Goal: Information Seeking & Learning: Find specific fact

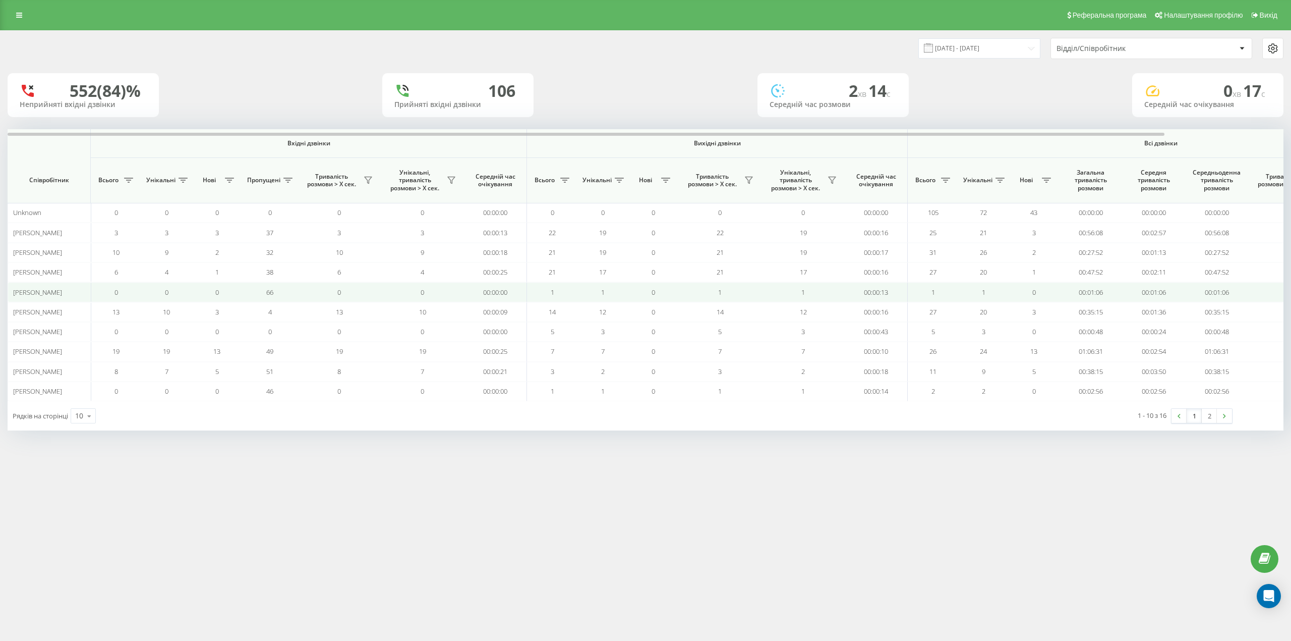
click at [289, 291] on td "66" at bounding box center [269, 292] width 55 height 20
click at [280, 295] on td "66" at bounding box center [269, 292] width 55 height 20
click at [281, 290] on td "66" at bounding box center [269, 292] width 55 height 20
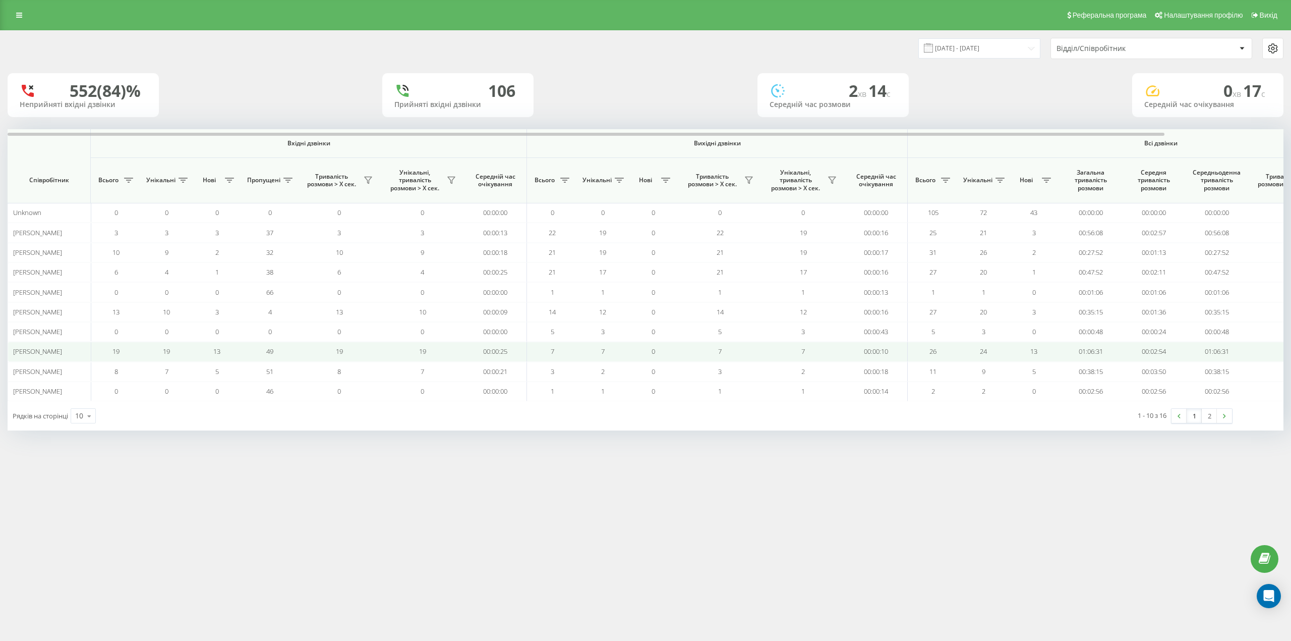
click at [270, 359] on td "49" at bounding box center [269, 352] width 55 height 20
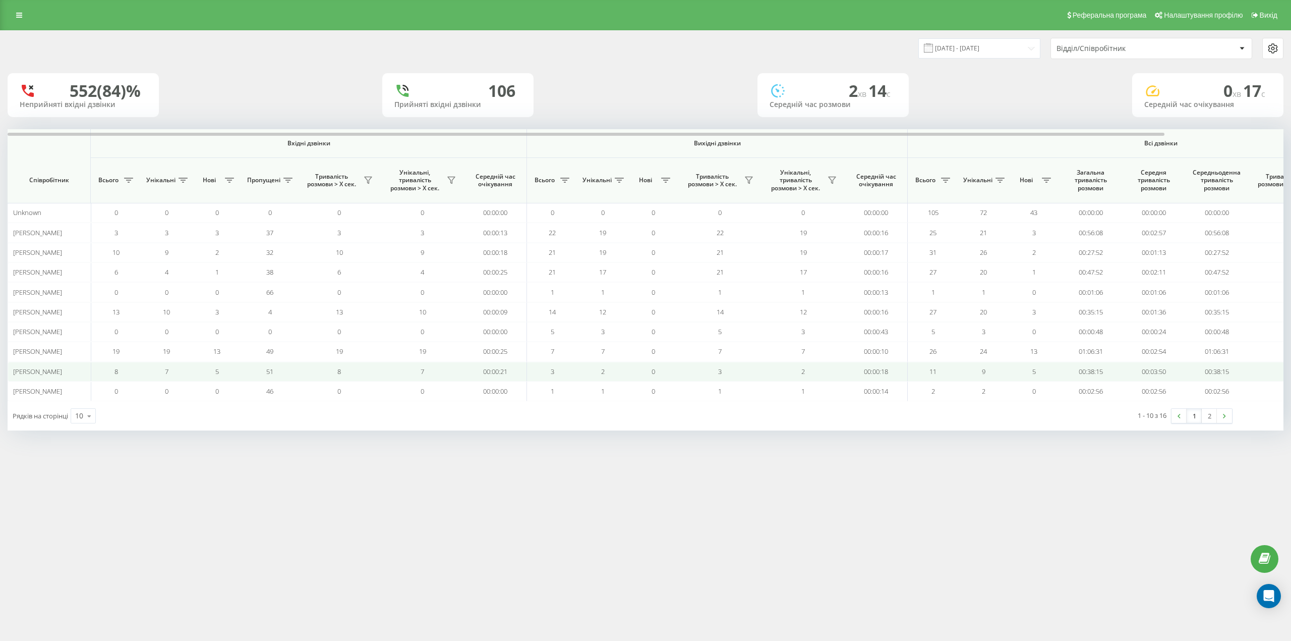
click at [293, 370] on td "51" at bounding box center [269, 372] width 55 height 20
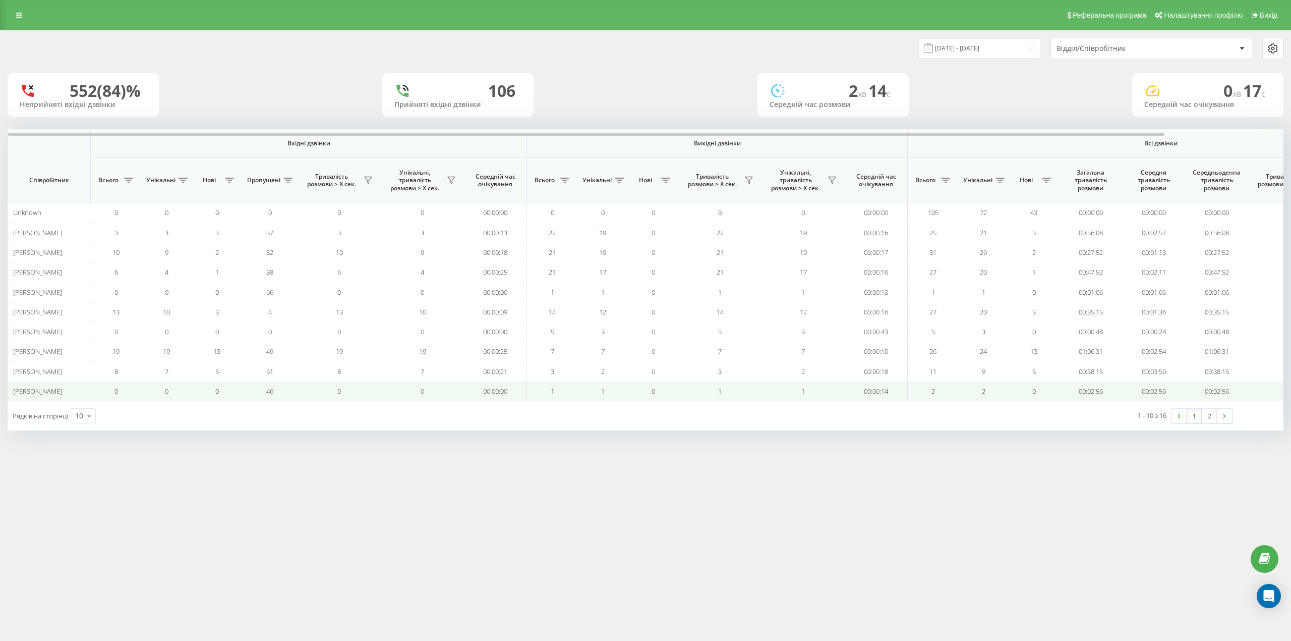
click at [277, 393] on td "46" at bounding box center [269, 391] width 55 height 20
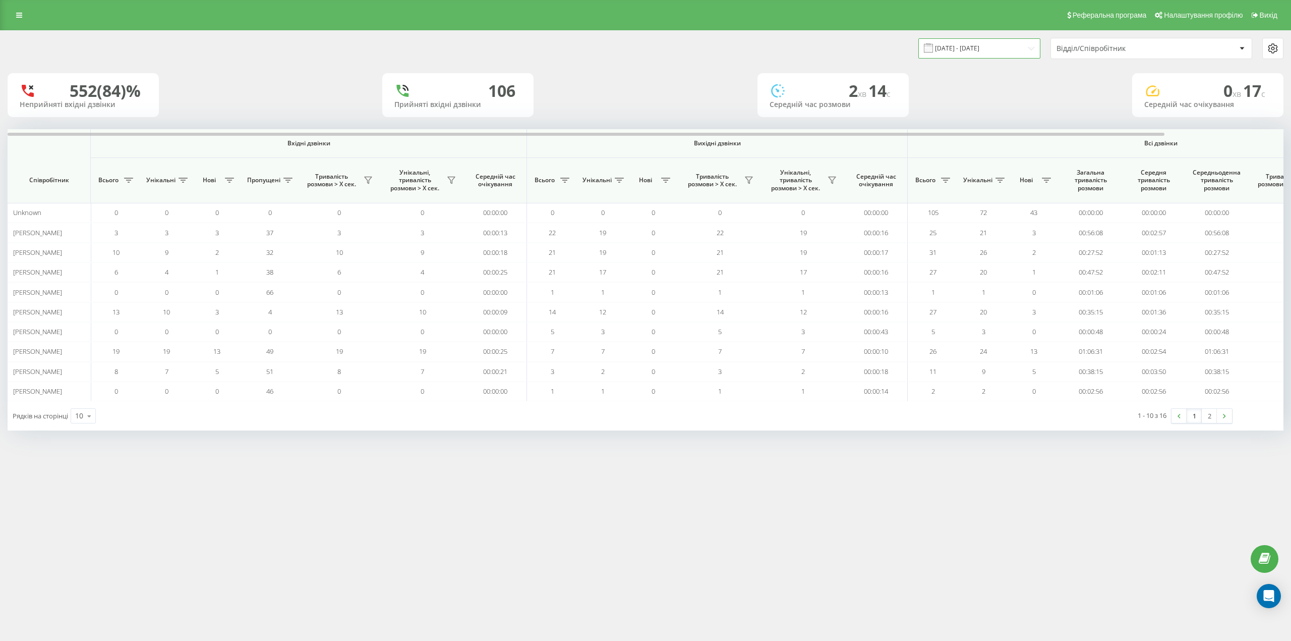
click at [989, 48] on input "[DATE] - [DATE]" at bounding box center [980, 48] width 122 height 20
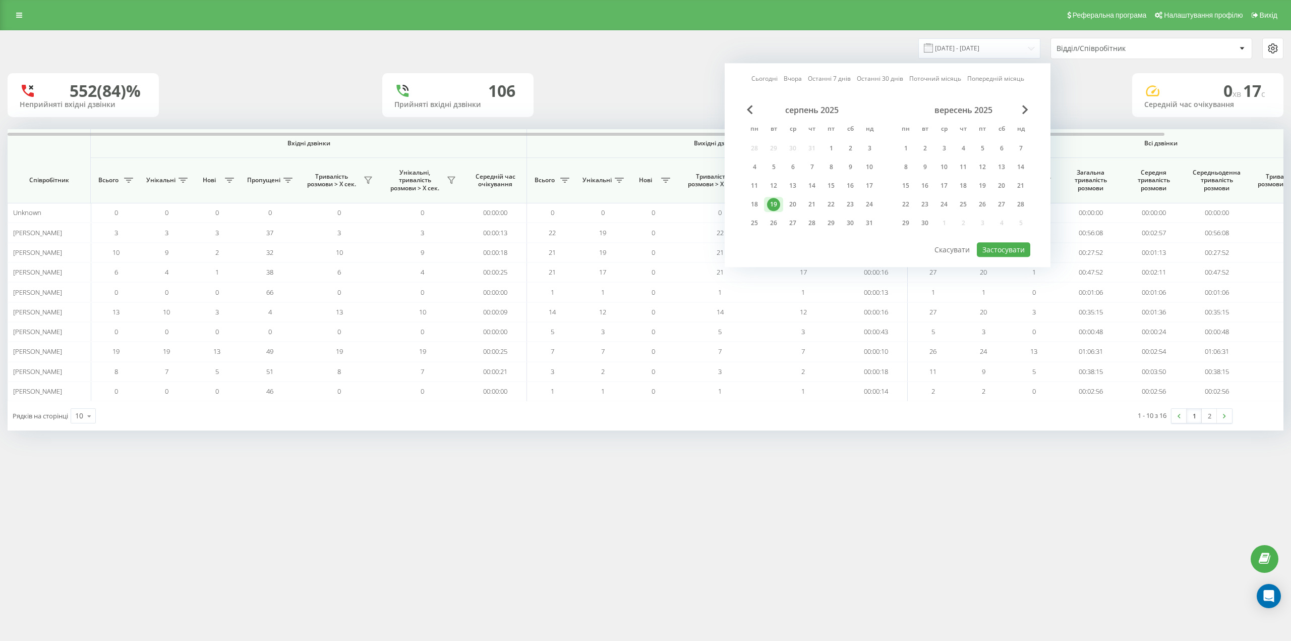
click at [774, 198] on div "19" at bounding box center [773, 204] width 13 height 13
click at [1015, 253] on button "Застосувати" at bounding box center [1003, 249] width 53 height 15
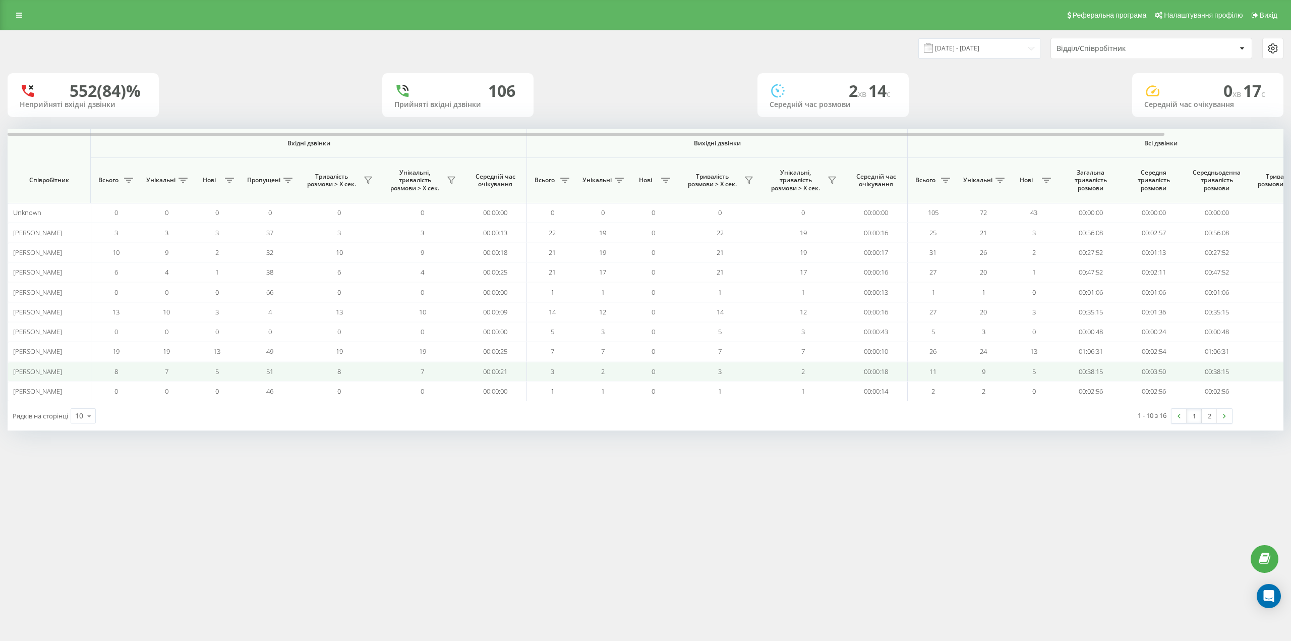
click at [295, 367] on td "51" at bounding box center [269, 372] width 55 height 20
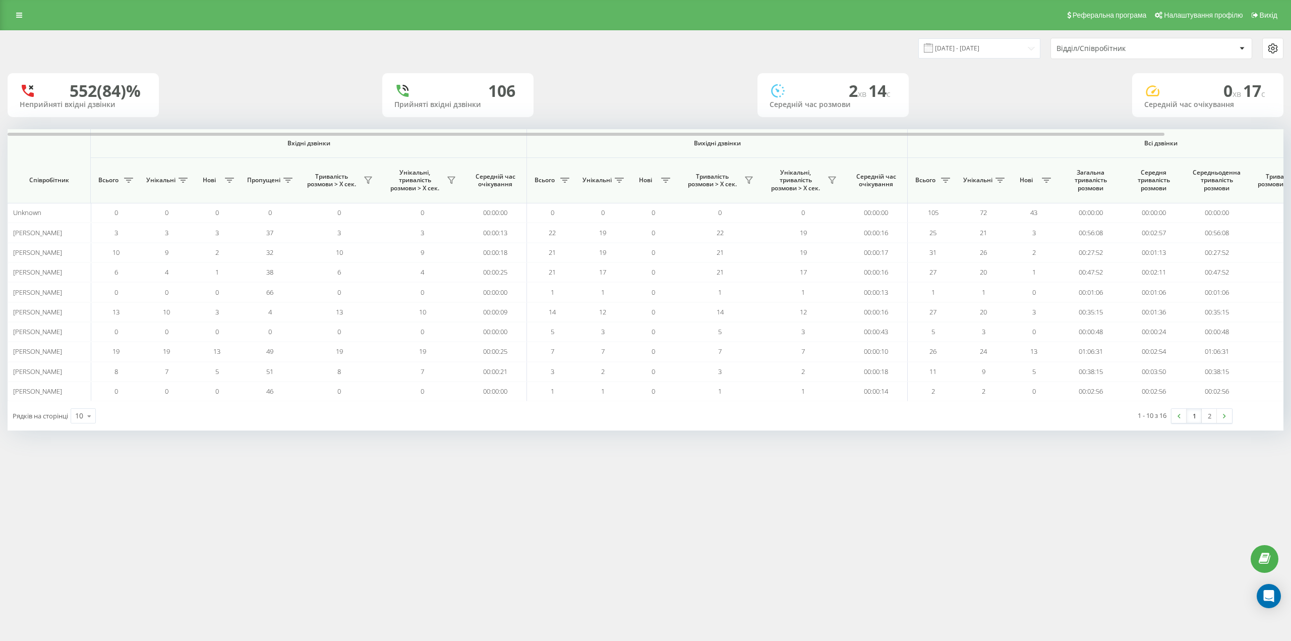
click at [268, 184] on span "Пропущені" at bounding box center [263, 180] width 33 height 8
drag, startPoint x: 103, startPoint y: 90, endPoint x: 124, endPoint y: 103, distance: 24.1
click at [118, 91] on div "552 (84)%" at bounding box center [105, 90] width 71 height 19
click at [28, 124] on div "[DATE] - [DATE] Відділ/Співробітник 552 (84)% Неприйняті вхідні дзвінки [GEOGRA…" at bounding box center [646, 231] width 1276 height 400
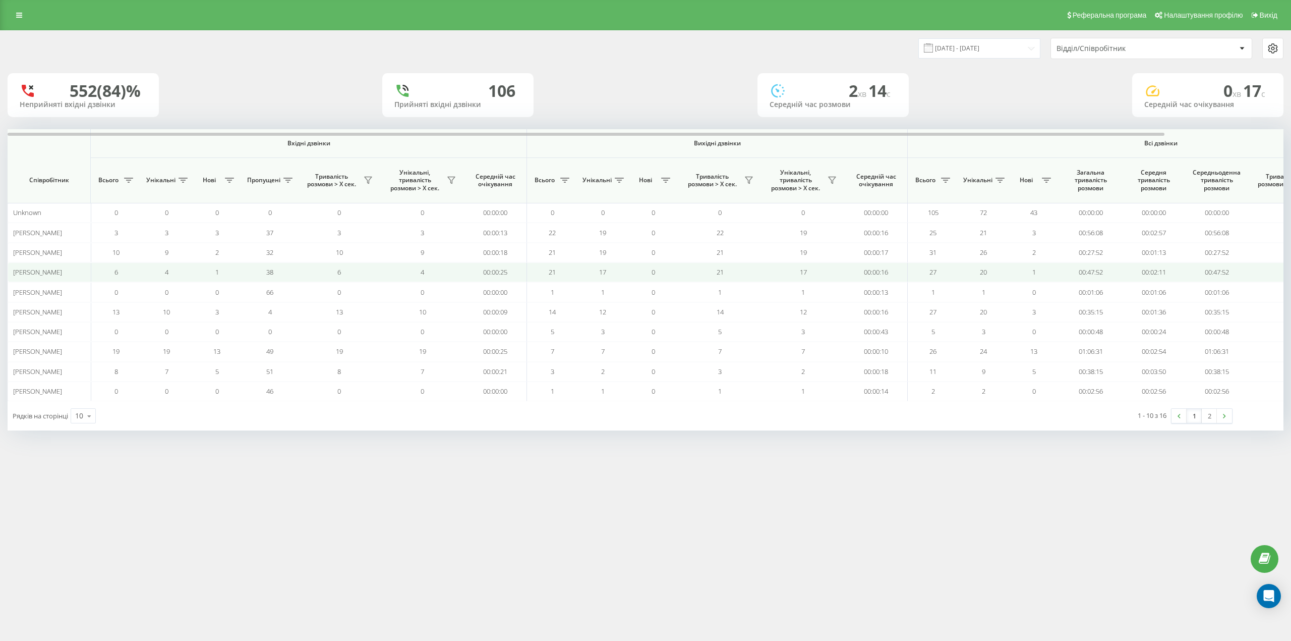
click at [266, 264] on td "38" at bounding box center [269, 272] width 55 height 20
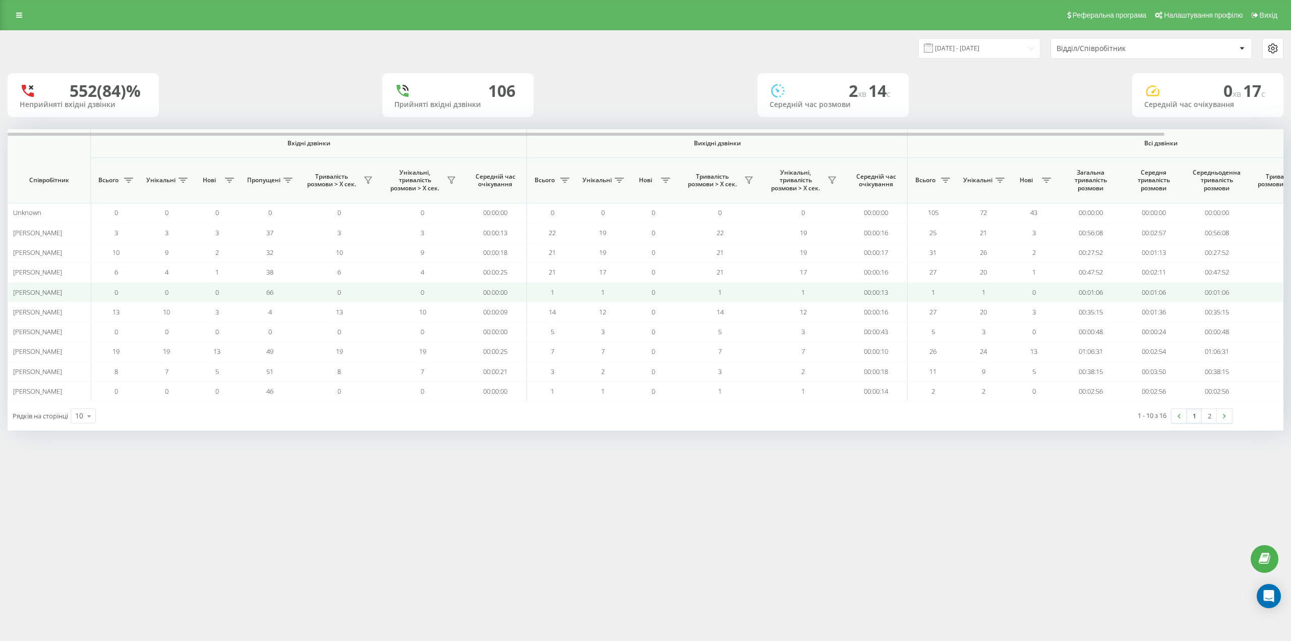
click at [259, 290] on td "66" at bounding box center [269, 292] width 55 height 20
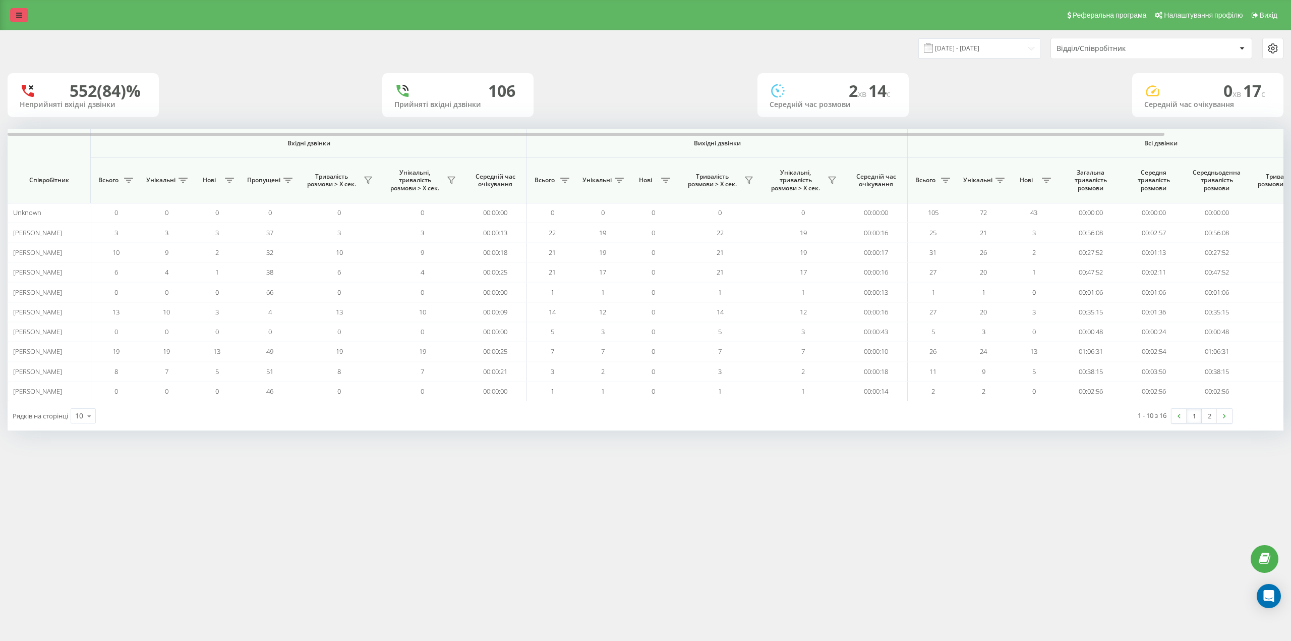
click at [17, 15] on icon at bounding box center [19, 15] width 6 height 7
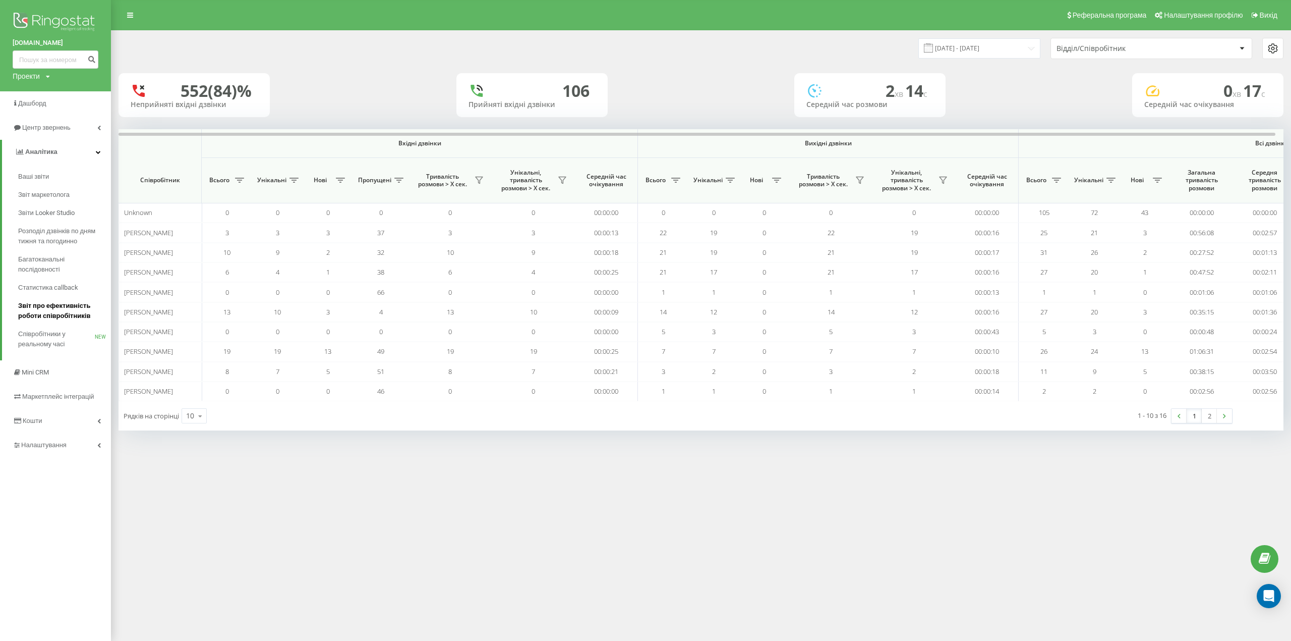
click at [47, 313] on span "Звіт про ефективність роботи співробітників" at bounding box center [62, 311] width 88 height 20
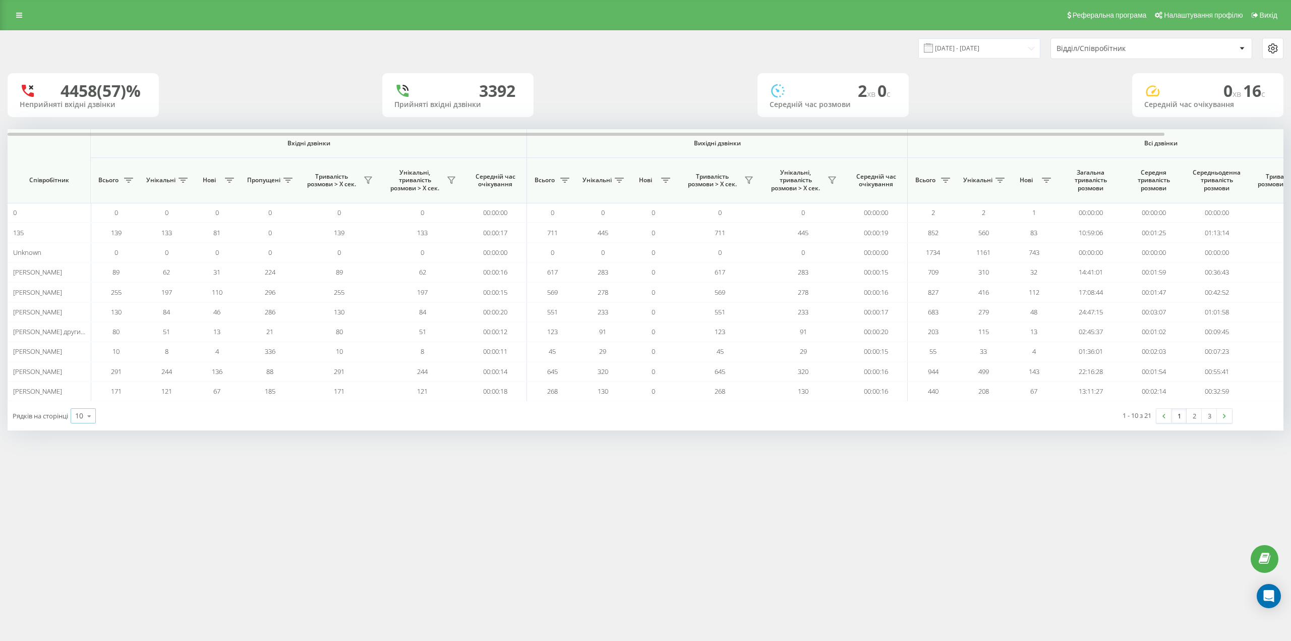
click at [80, 412] on div "10 10 25 50 100" at bounding box center [83, 415] width 25 height 15
click at [88, 379] on div "25" at bounding box center [83, 372] width 24 height 15
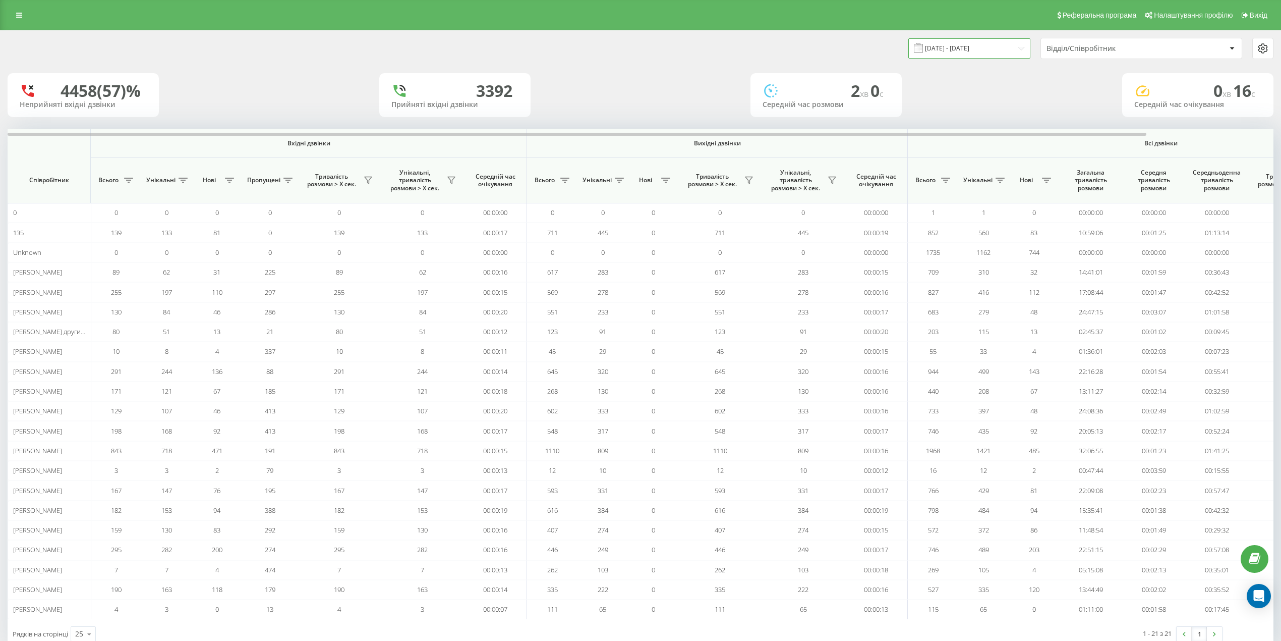
click at [984, 48] on input "[DATE] - [DATE]" at bounding box center [970, 48] width 122 height 20
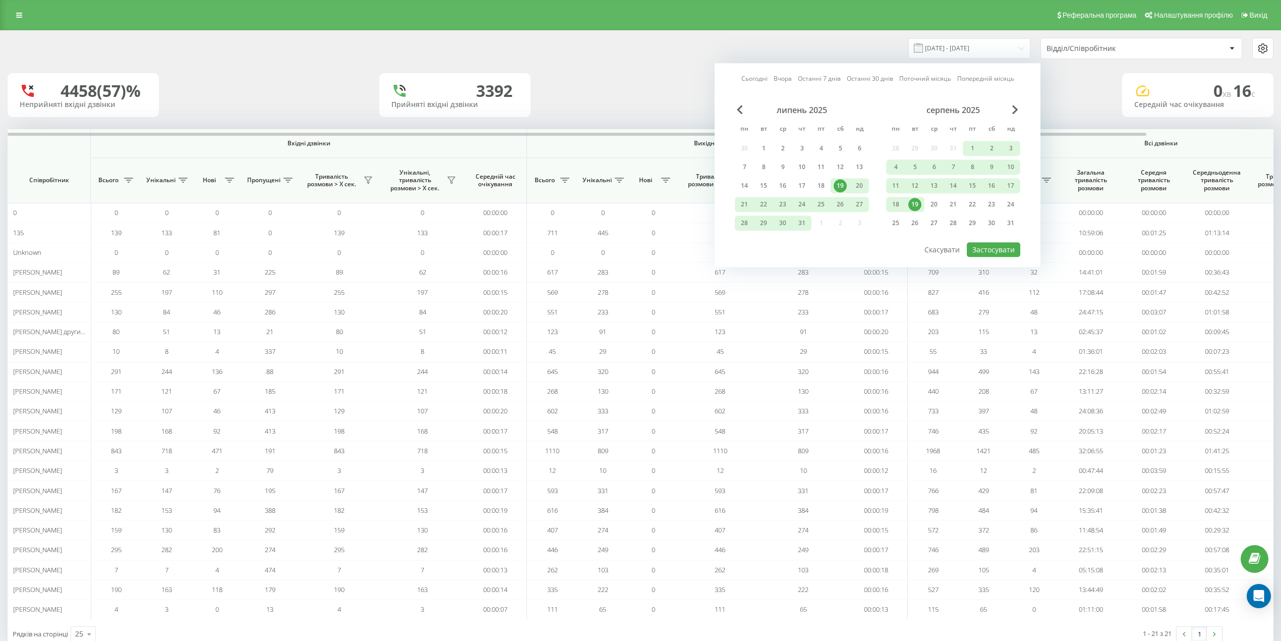
click at [915, 198] on div "19" at bounding box center [915, 204] width 13 height 13
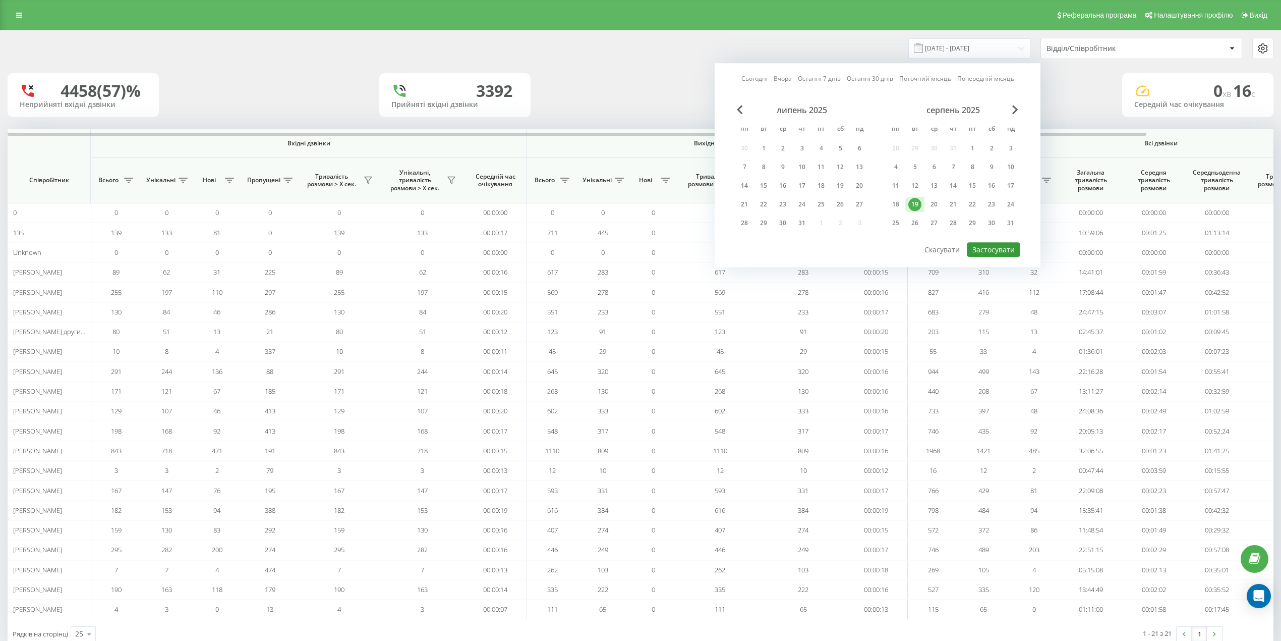
click at [989, 248] on button "Застосувати" at bounding box center [993, 249] width 53 height 15
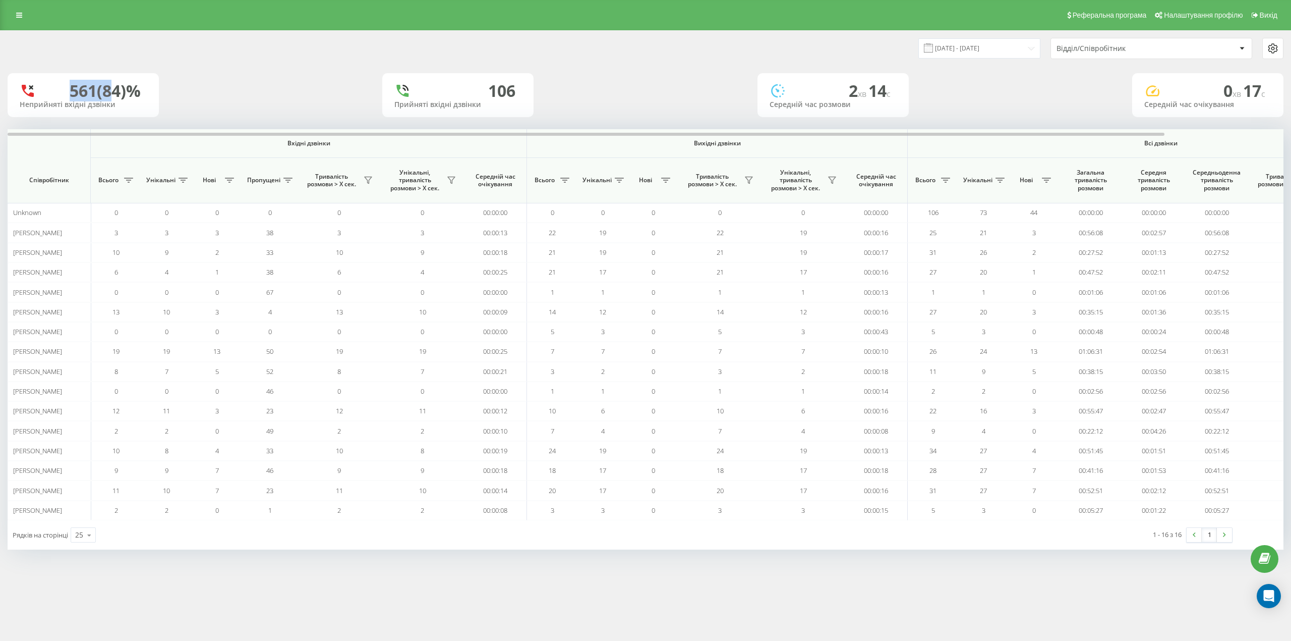
drag, startPoint x: 63, startPoint y: 93, endPoint x: 135, endPoint y: 95, distance: 72.7
click at [130, 95] on div "561 (84)%" at bounding box center [83, 90] width 127 height 19
click at [258, 98] on div "561 (84)% Неприйняті вхідні дзвінки 106 Прийняті вхідні дзвінки 2 хв 14 c Серед…" at bounding box center [646, 95] width 1276 height 44
click at [1108, 57] on div "Відділ/Співробітник" at bounding box center [1151, 48] width 201 height 20
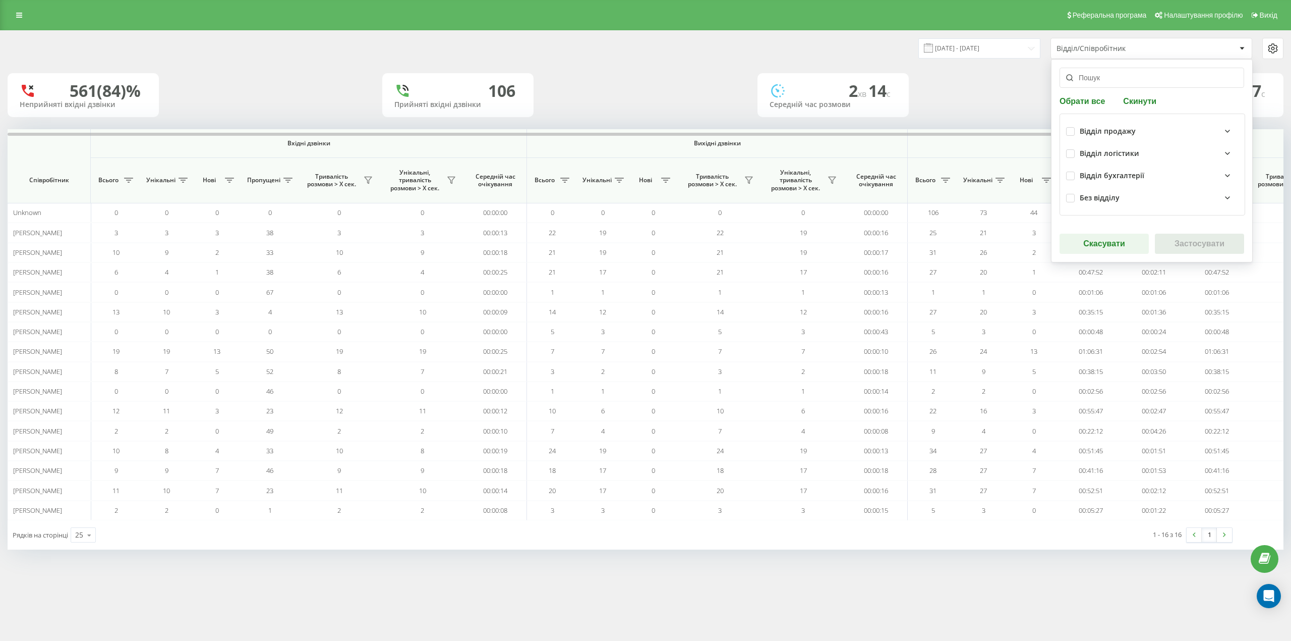
click at [386, 562] on div "19.08.2025 - 19.08.2025 Відділ/Співробітник Обрати все Скинути Відділ продажу В…" at bounding box center [645, 299] width 1291 height 539
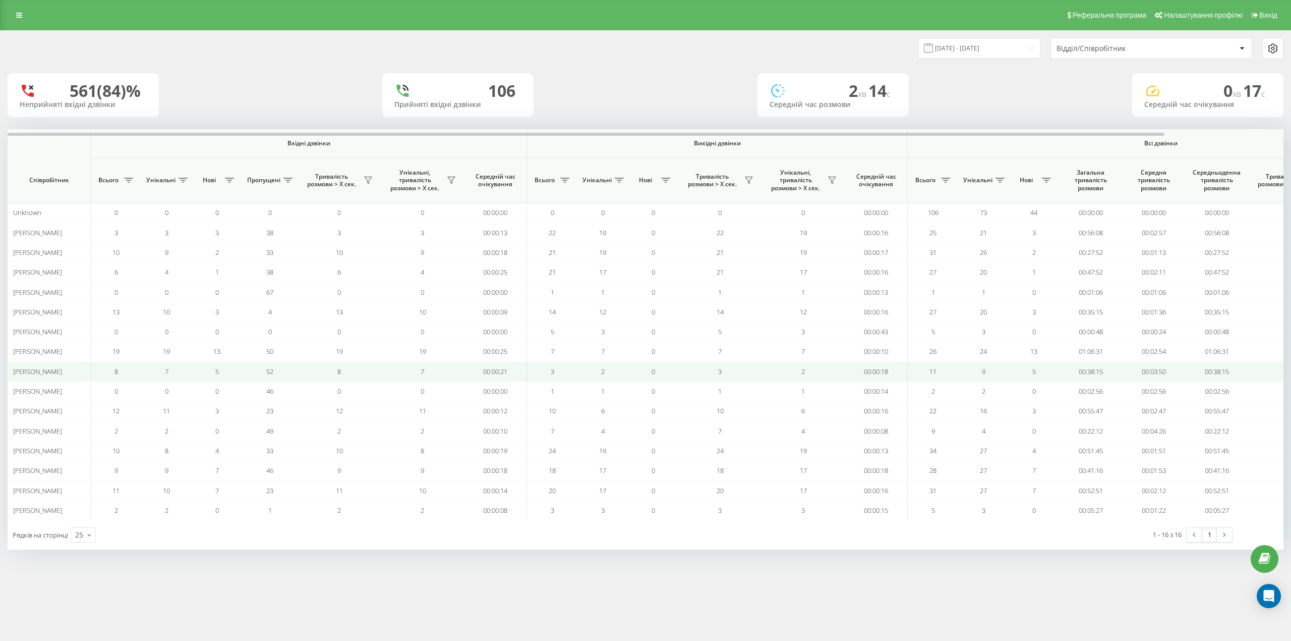
click at [295, 371] on td "52" at bounding box center [269, 372] width 55 height 20
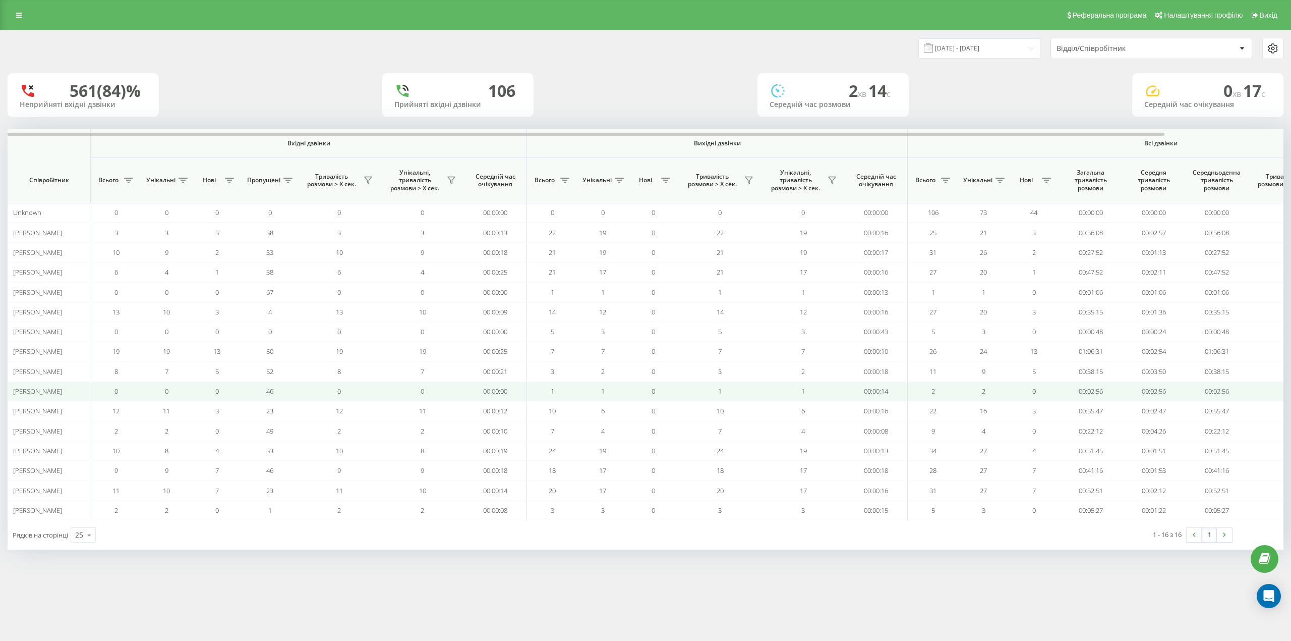
click at [293, 390] on td "46" at bounding box center [269, 391] width 55 height 20
click at [301, 396] on td "0" at bounding box center [339, 391] width 83 height 20
click at [299, 386] on td "0" at bounding box center [339, 391] width 83 height 20
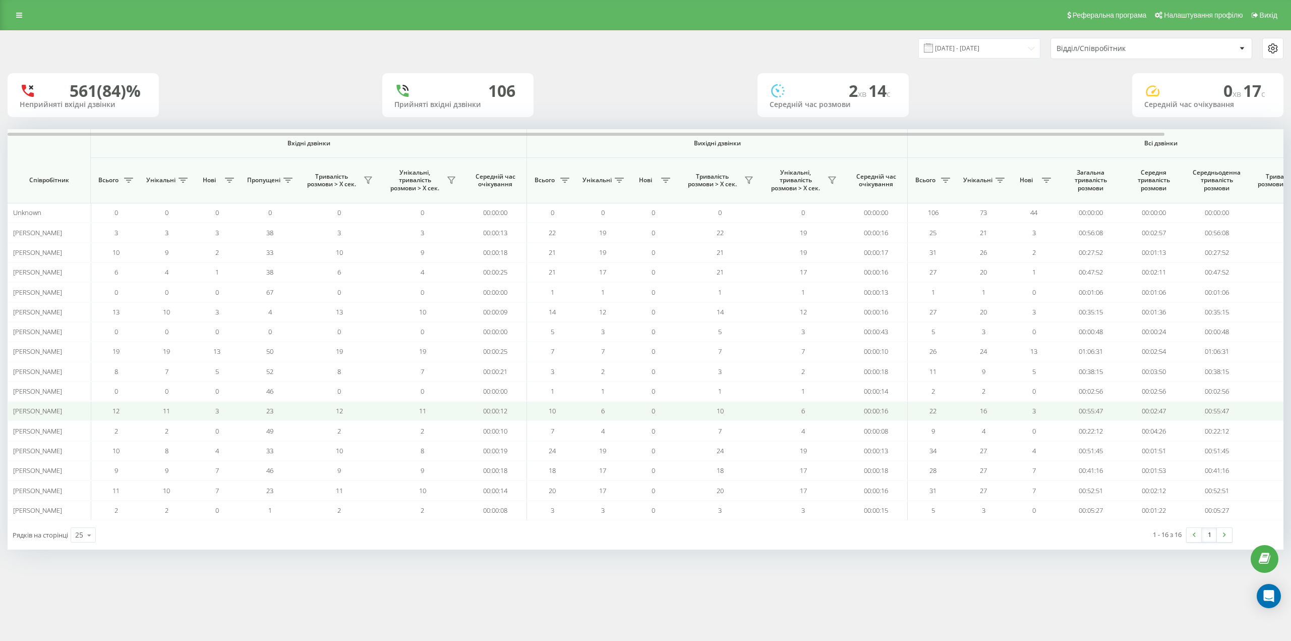
click at [314, 409] on td "12" at bounding box center [339, 411] width 83 height 20
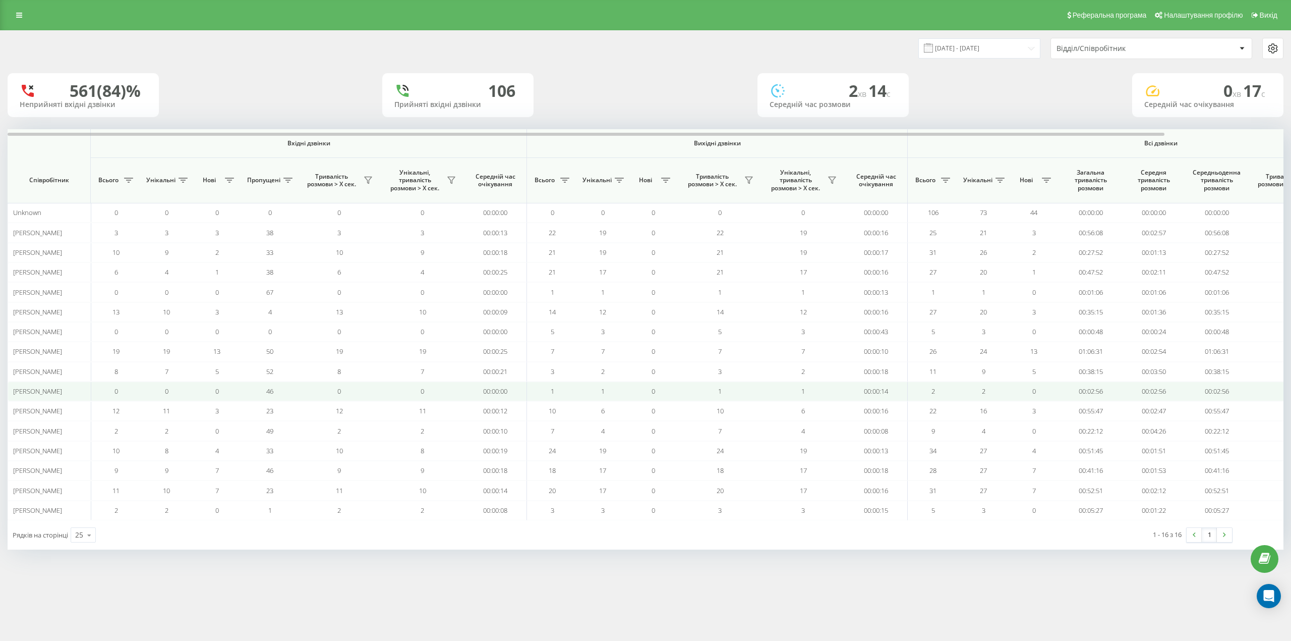
click at [281, 390] on td "46" at bounding box center [269, 391] width 55 height 20
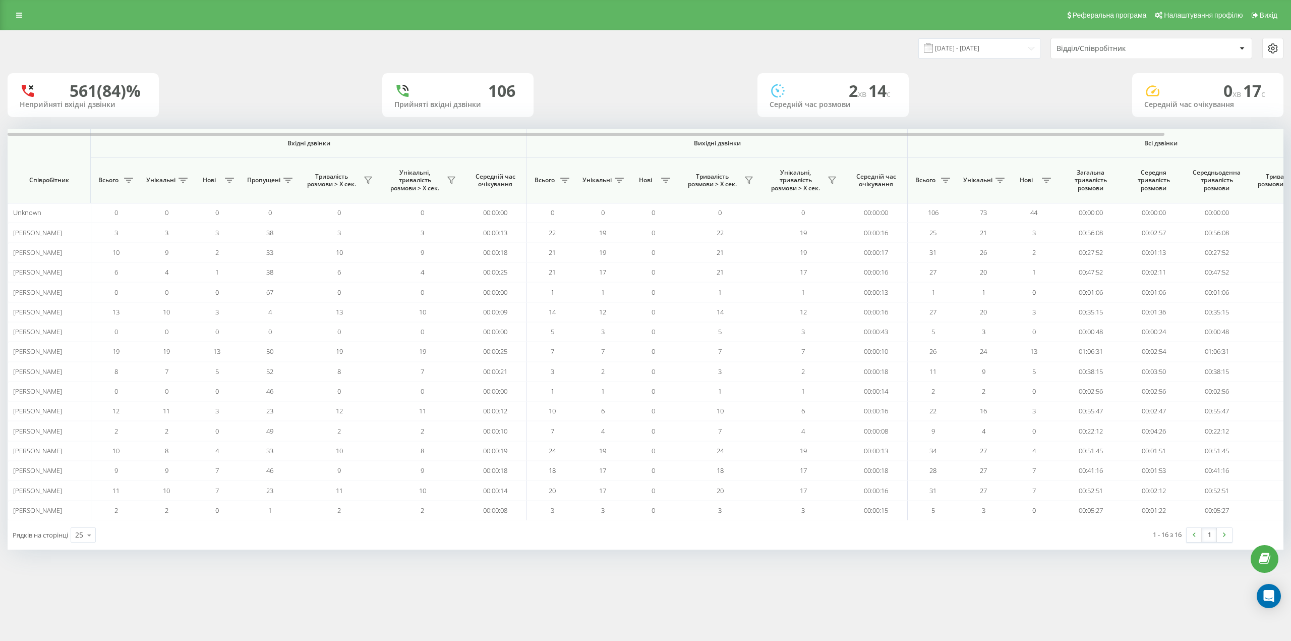
click at [685, 562] on div "19.08.2025 - 19.08.2025 Відділ/Співробітник 561 (84)% Неприйняті вхідні дзвінки…" at bounding box center [645, 299] width 1291 height 539
click at [981, 56] on input "[DATE] - [DATE]" at bounding box center [980, 48] width 122 height 20
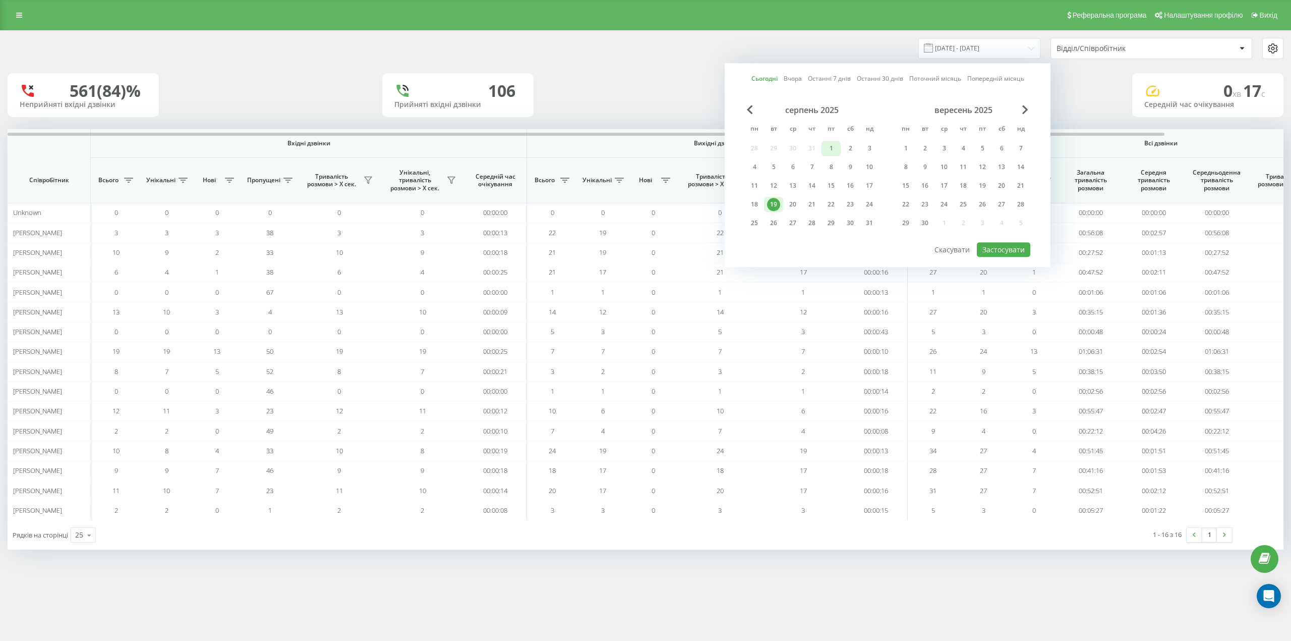
click at [834, 146] on div "1" at bounding box center [831, 148] width 13 height 13
click at [769, 206] on div "19" at bounding box center [773, 204] width 13 height 13
click at [1001, 245] on button "Застосувати" at bounding box center [1003, 249] width 53 height 15
type input "01.08.2025 - 19.08.2025"
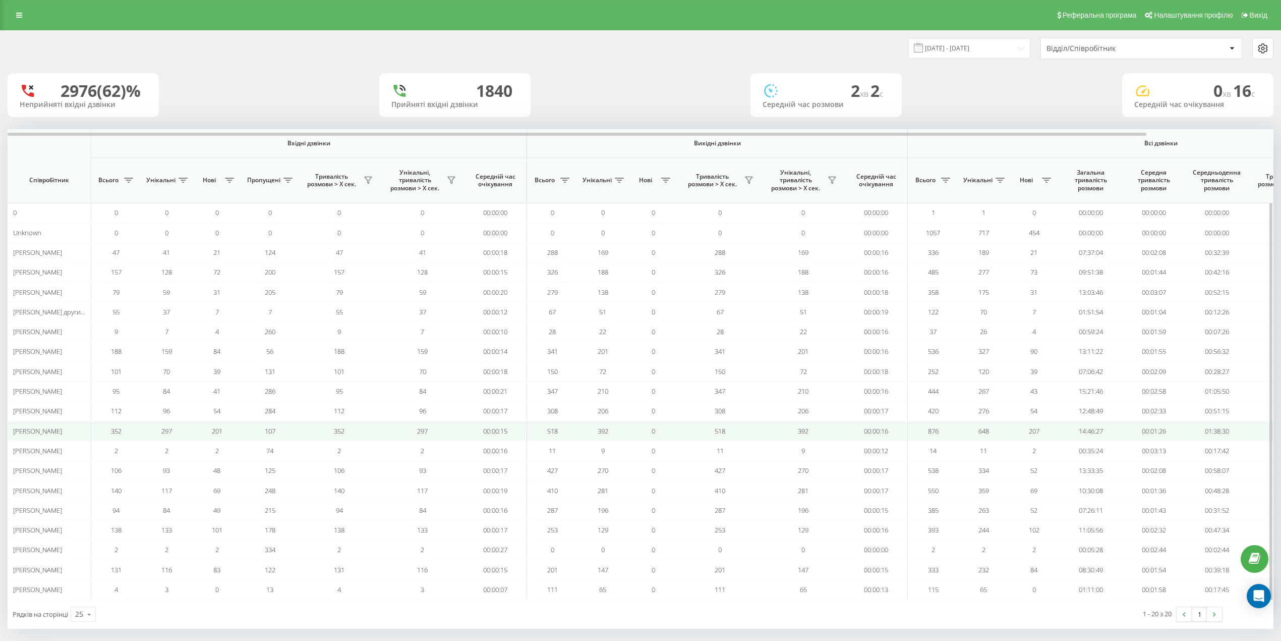
click at [584, 437] on td "392" at bounding box center [603, 431] width 50 height 20
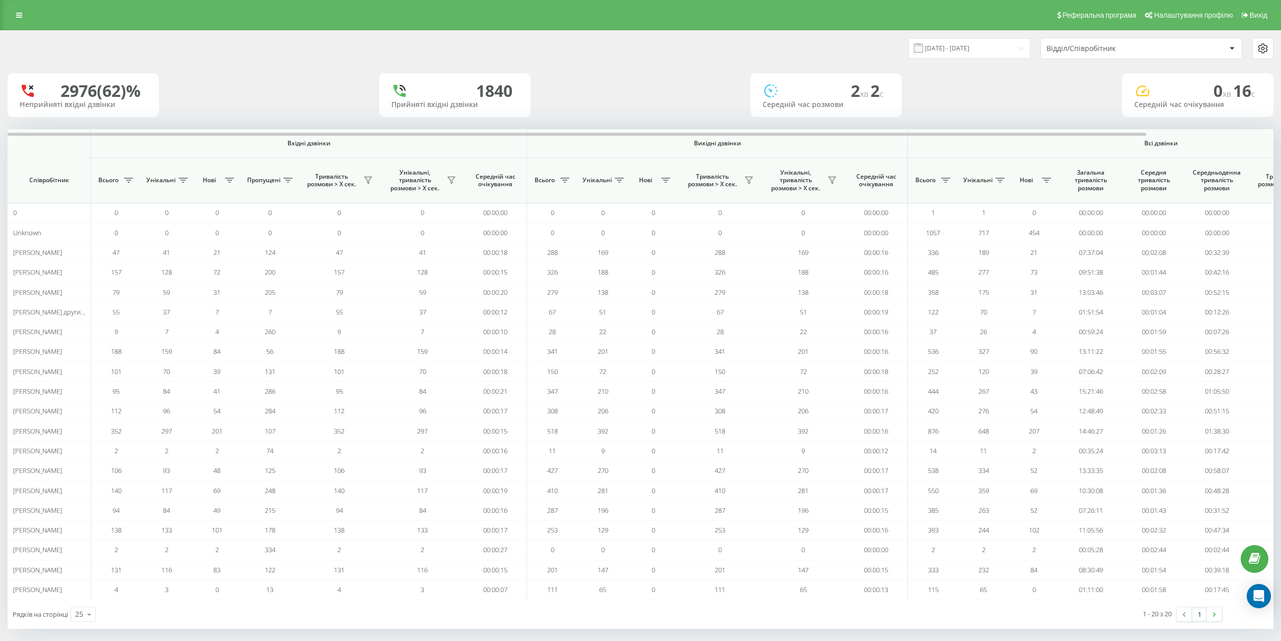
click at [620, 124] on div "01.08.2025 - 19.08.2025 Відділ/Співробітник 2976 (62)% Неприйняті вхідні дзвінк…" at bounding box center [641, 330] width 1266 height 598
click at [1101, 75] on div "2976 (62)% Неприйняті вхідні дзвінки 1840 Прийняті вхідні дзвінки 2 хв 2 c Сере…" at bounding box center [641, 95] width 1266 height 44
click at [904, 27] on div "Реферальна програма Налаштування профілю Вихід" at bounding box center [640, 15] width 1281 height 30
click at [610, 74] on div "2976 (62)% Неприйняті вхідні дзвінки 1840 Прийняті вхідні дзвінки 2 хв 2 c Сере…" at bounding box center [641, 95] width 1266 height 44
click at [999, 48] on input "01.08.2025 - 19.08.2025" at bounding box center [970, 48] width 122 height 20
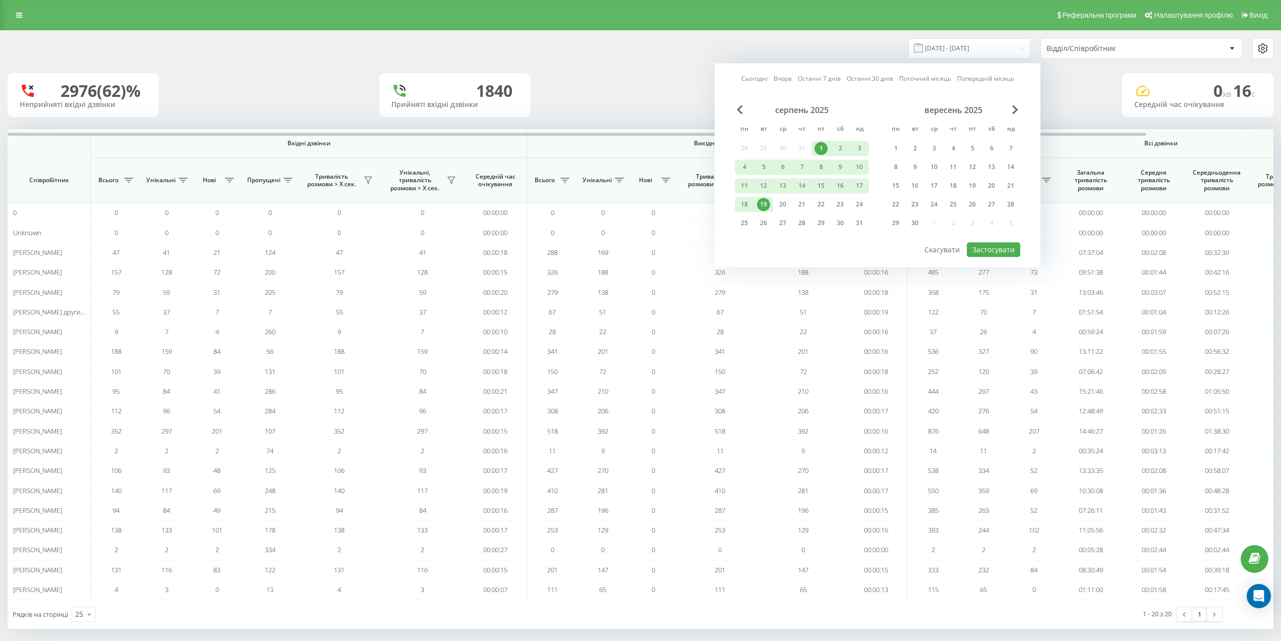
click at [172, 55] on div "01.08.2025 - 19.08.2025 Сьогодні Вчора Останні 7 днів Останні 30 днів Поточний …" at bounding box center [641, 48] width 1266 height 21
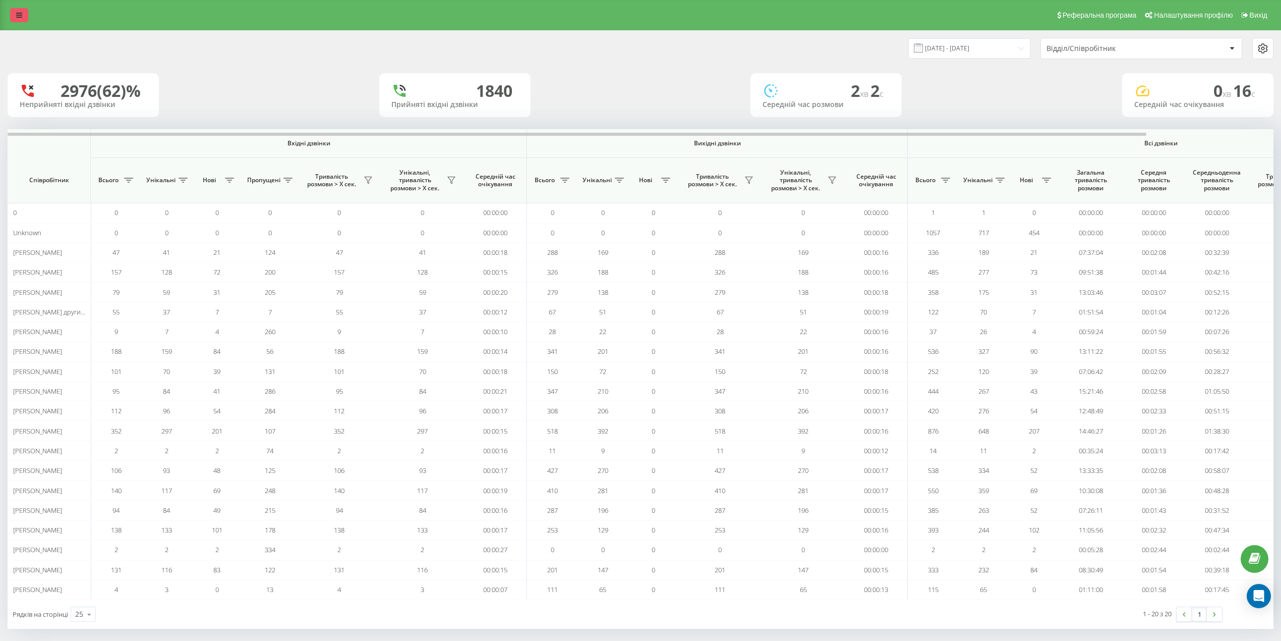
click at [22, 17] on link at bounding box center [19, 15] width 18 height 14
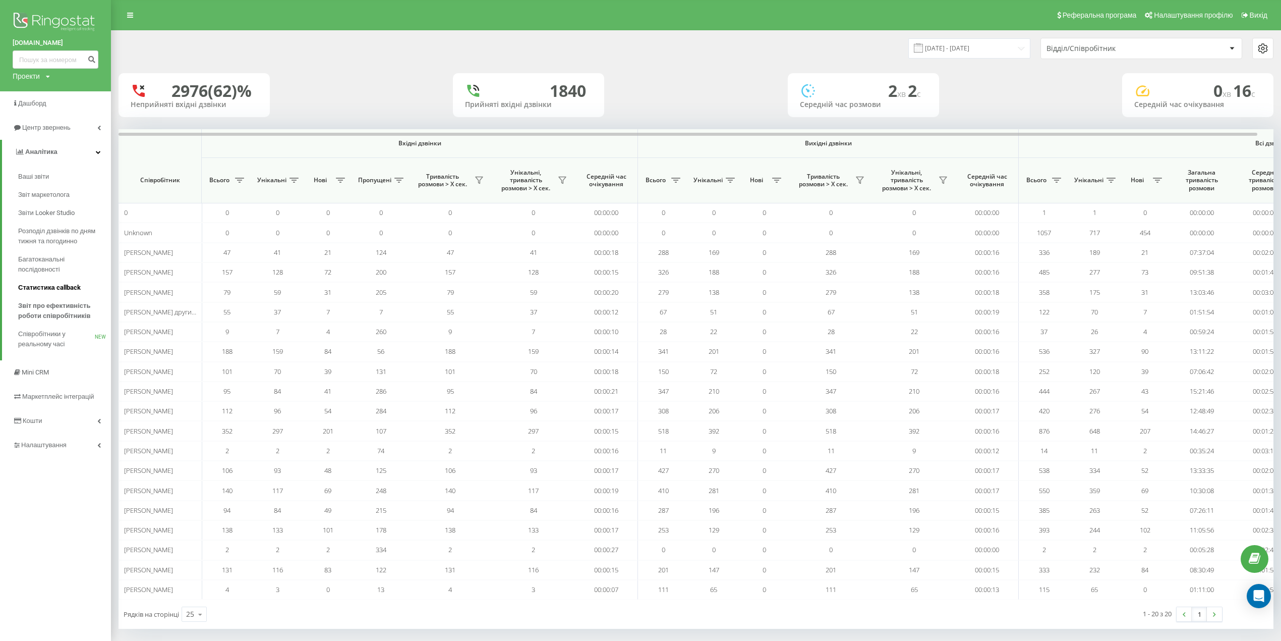
click at [42, 287] on span "Статистика callback" at bounding box center [49, 287] width 63 height 10
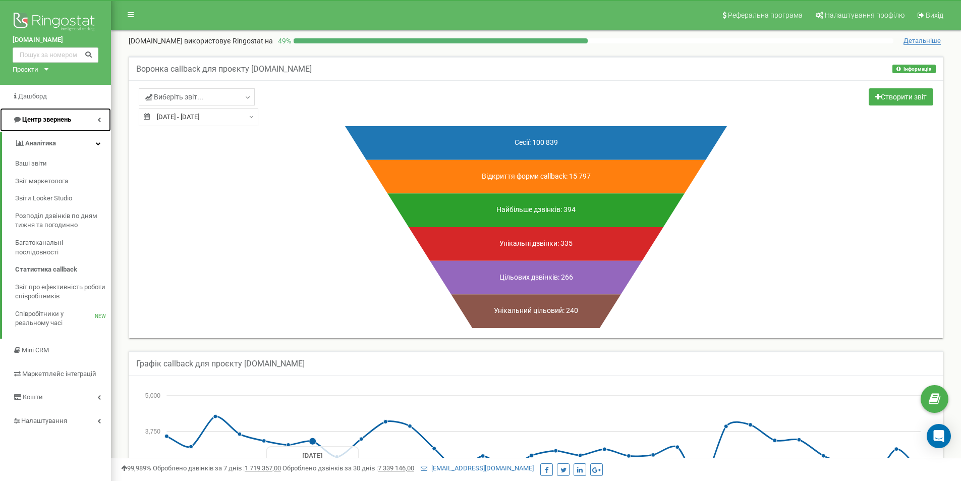
click at [68, 121] on span "Центр звернень" at bounding box center [46, 120] width 49 height 8
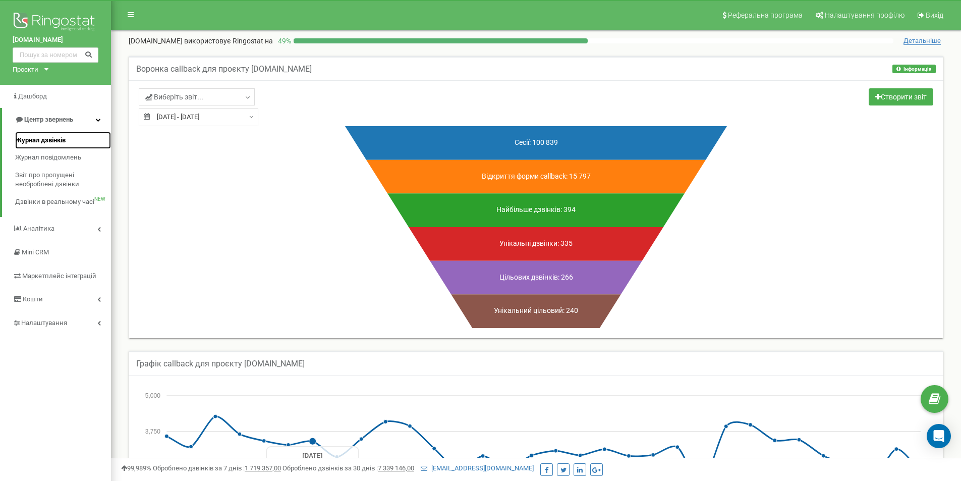
click at [49, 138] on span "Журнал дзвінків" at bounding box center [40, 141] width 50 height 10
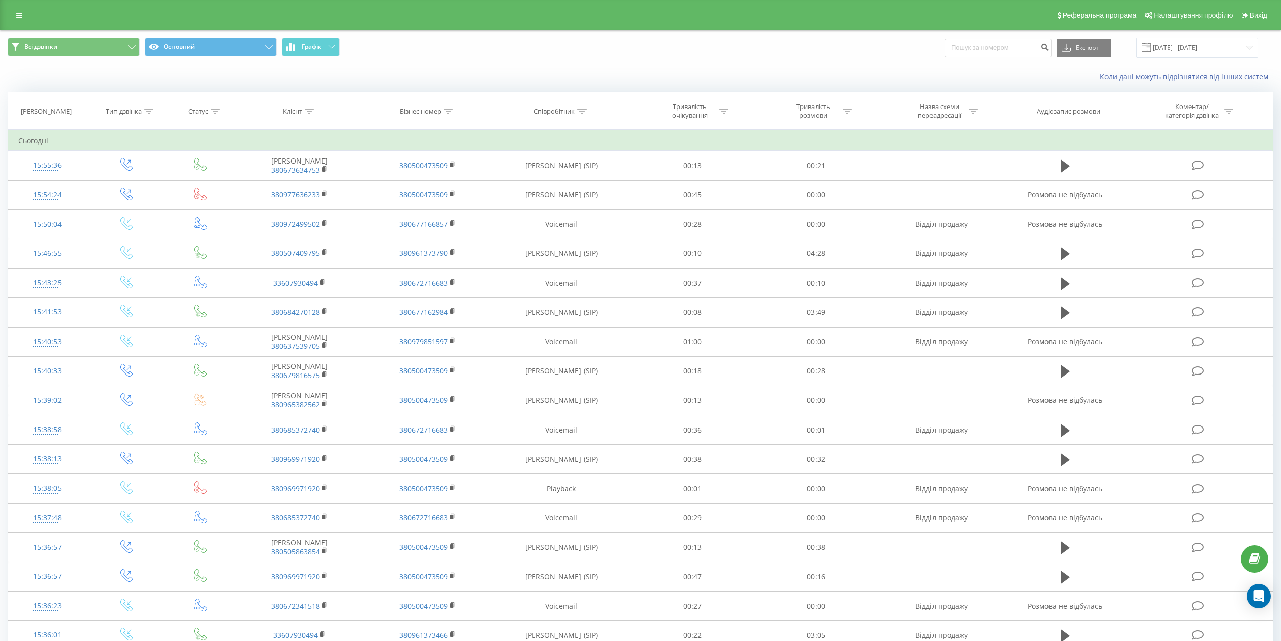
click at [147, 109] on icon at bounding box center [148, 110] width 9 height 5
click at [142, 156] on div at bounding box center [121, 160] width 72 height 10
click at [142, 179] on div "Введіть значення" at bounding box center [121, 184] width 74 height 15
click at [148, 206] on div "Вхідний" at bounding box center [127, 204] width 88 height 16
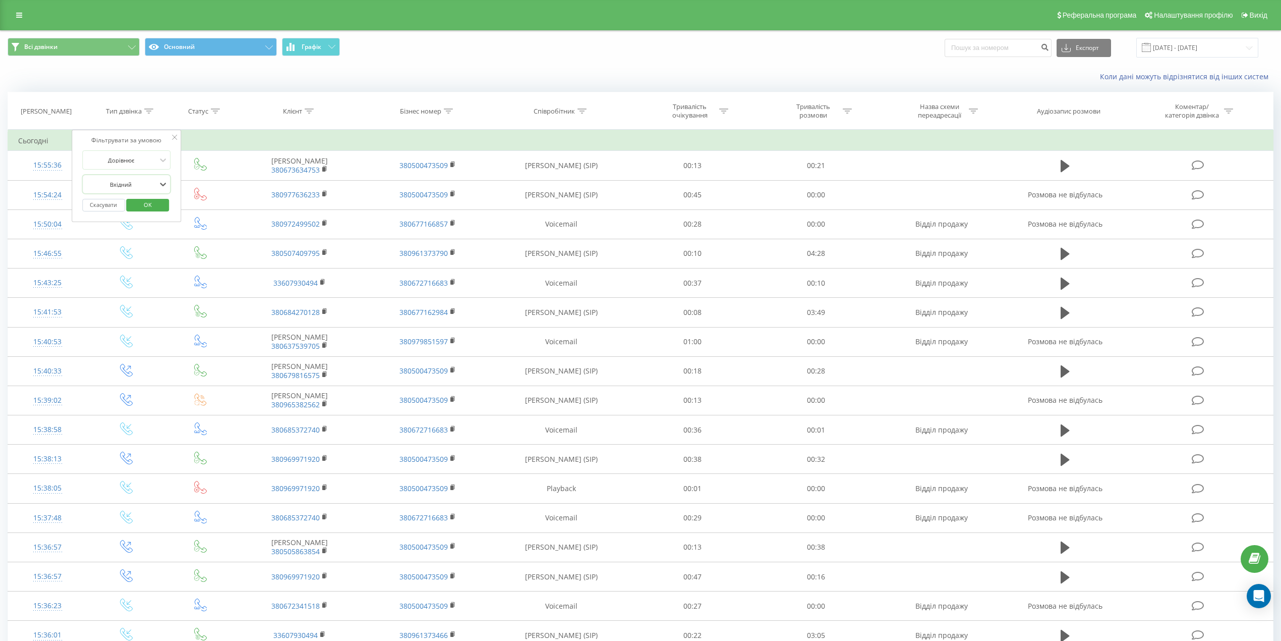
click at [148, 209] on span "OK" at bounding box center [148, 205] width 28 height 16
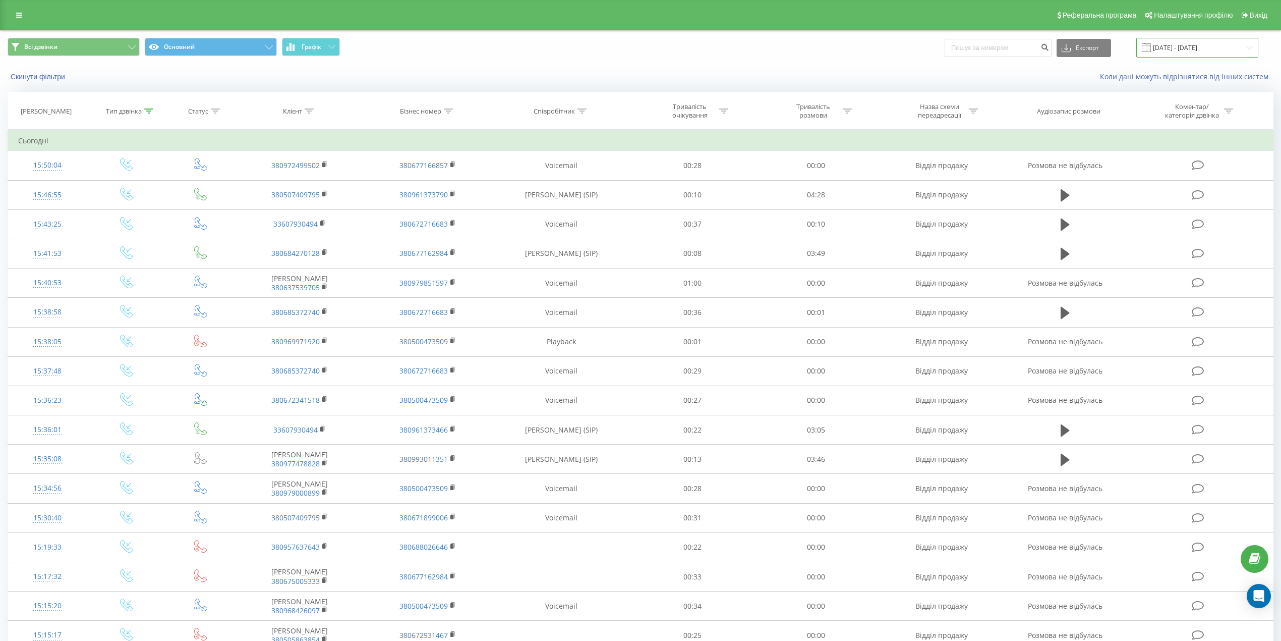
click at [1191, 50] on input "19.07.2025 - 19.08.2025" at bounding box center [1198, 48] width 122 height 20
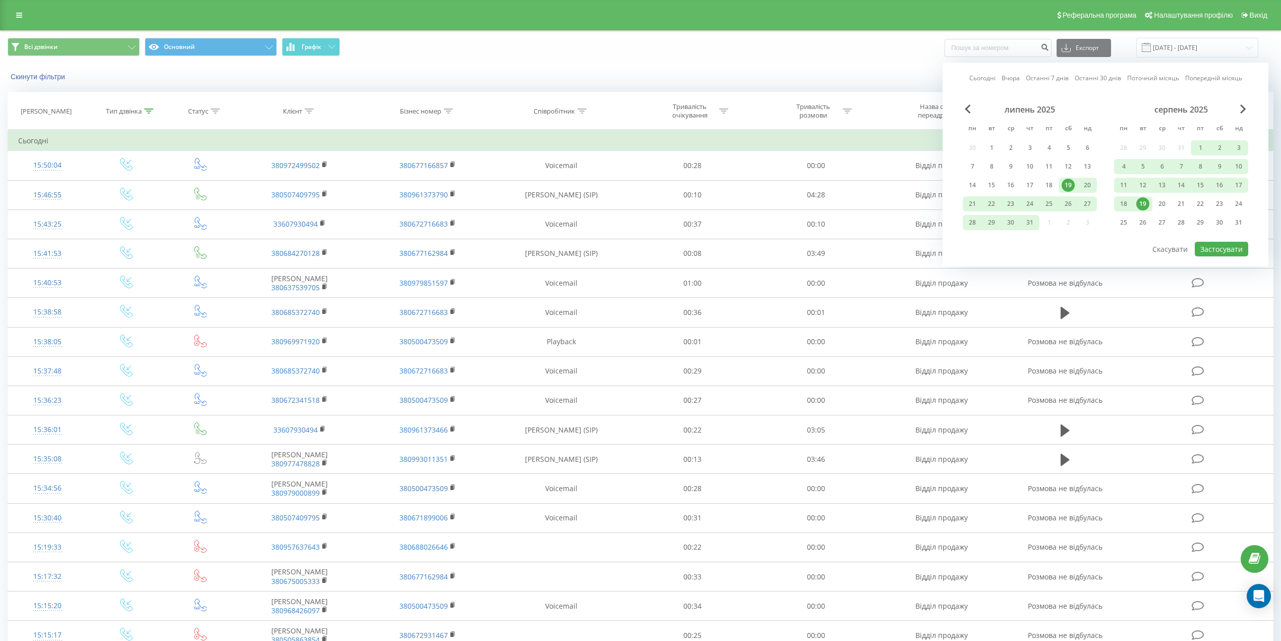
click at [1141, 200] on div "19" at bounding box center [1143, 203] width 13 height 13
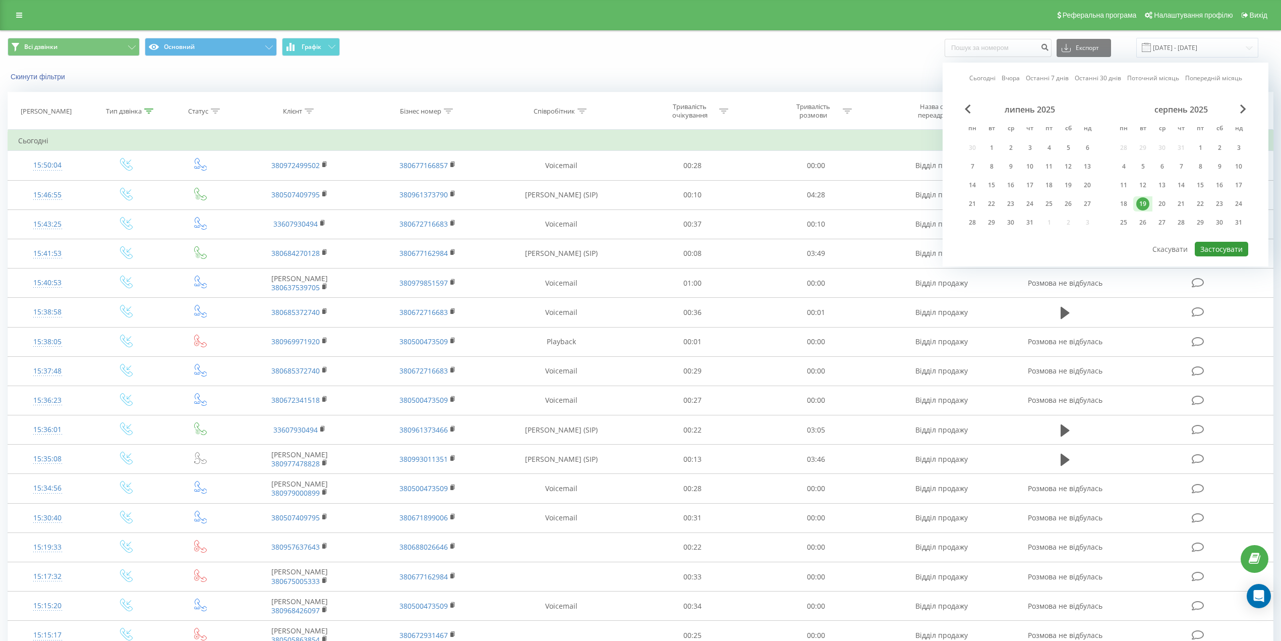
click at [1217, 249] on button "Застосувати" at bounding box center [1221, 249] width 53 height 15
type input "[DATE] - [DATE]"
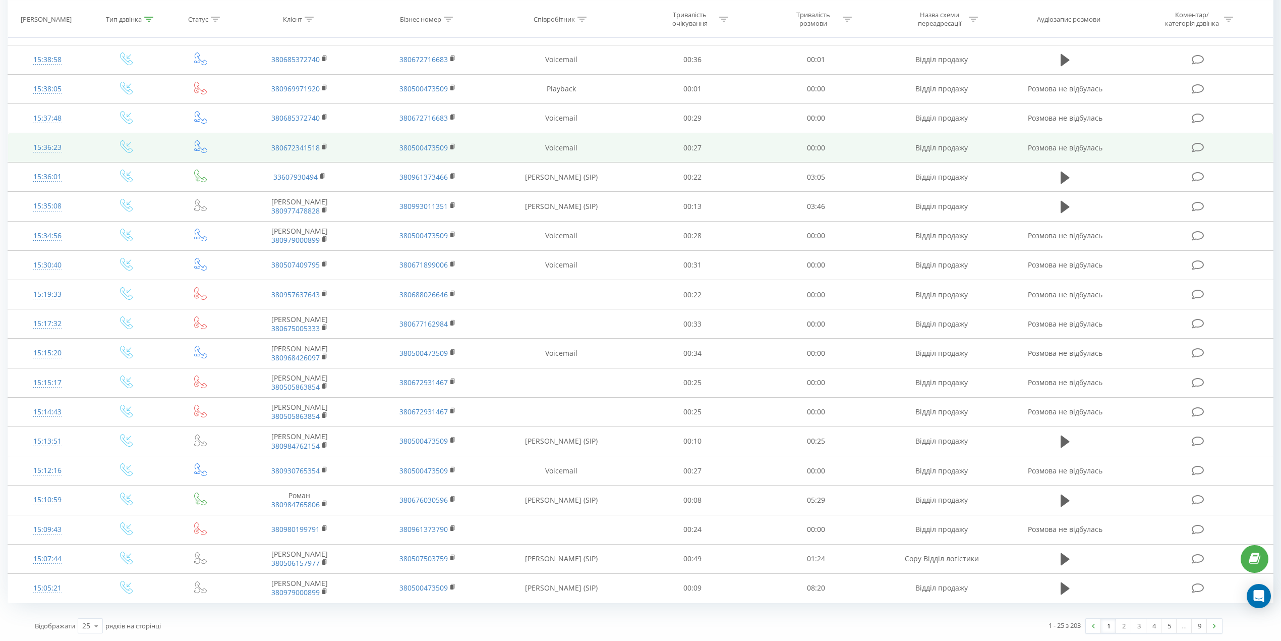
scroll to position [295, 0]
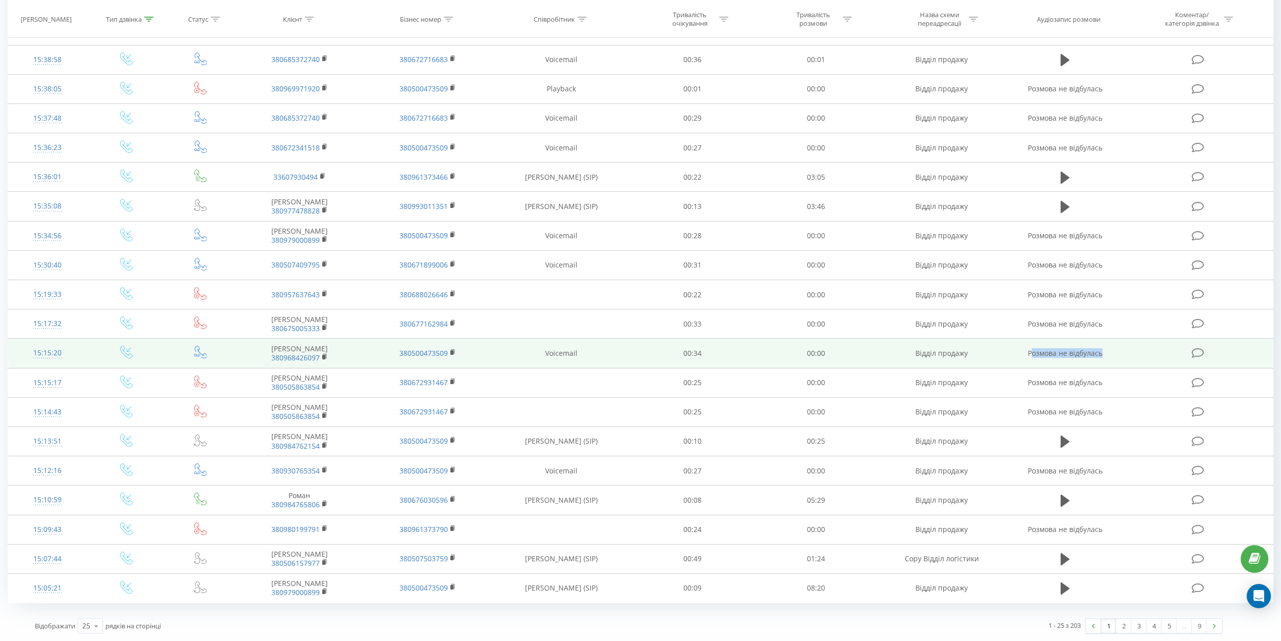
drag, startPoint x: 1109, startPoint y: 354, endPoint x: 1031, endPoint y: 362, distance: 78.1
click at [1031, 362] on td "Розмова не відбулась" at bounding box center [1065, 352] width 119 height 29
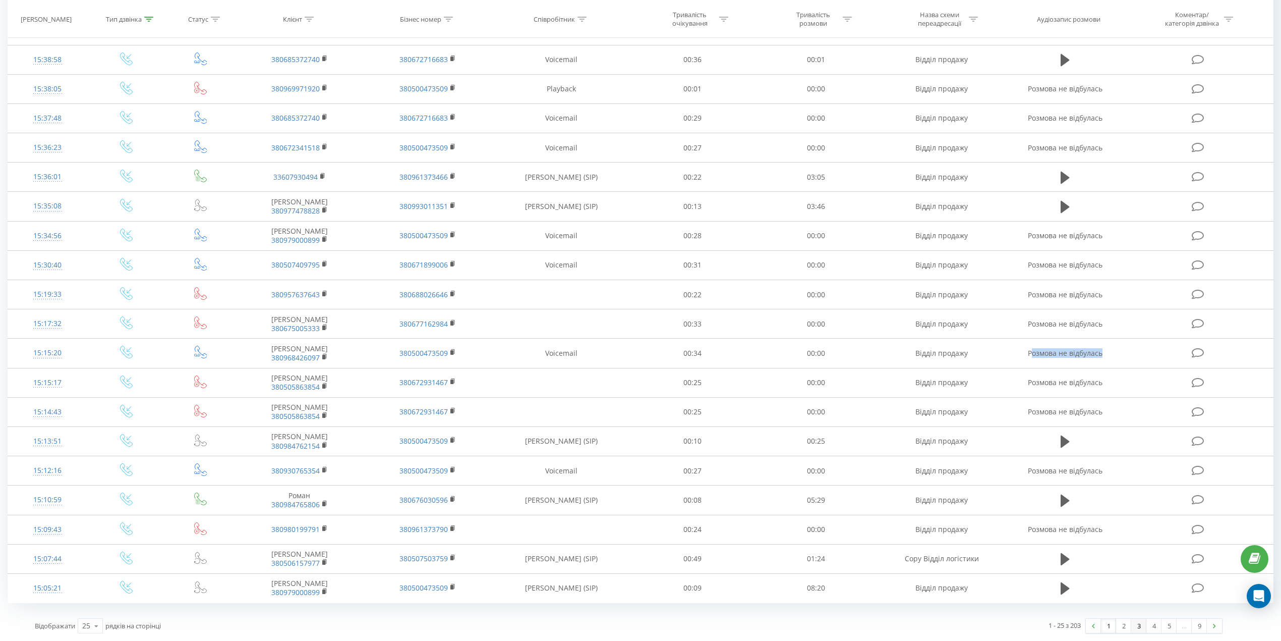
click at [1132, 628] on link "3" at bounding box center [1138, 625] width 15 height 14
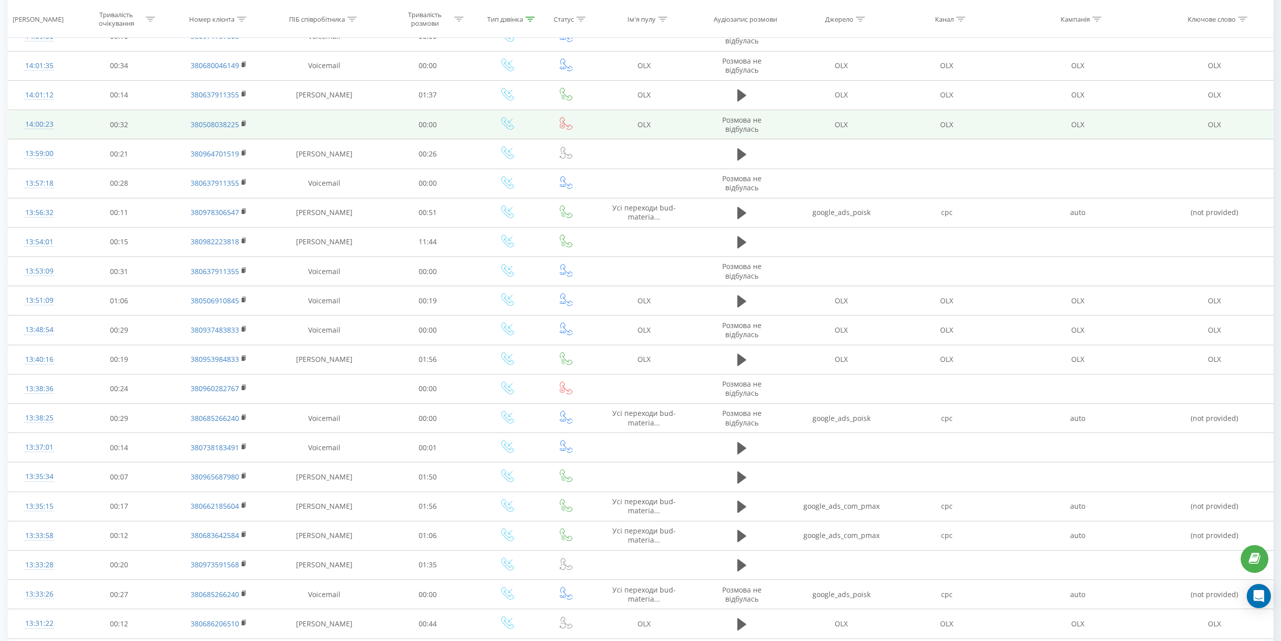
scroll to position [287, 0]
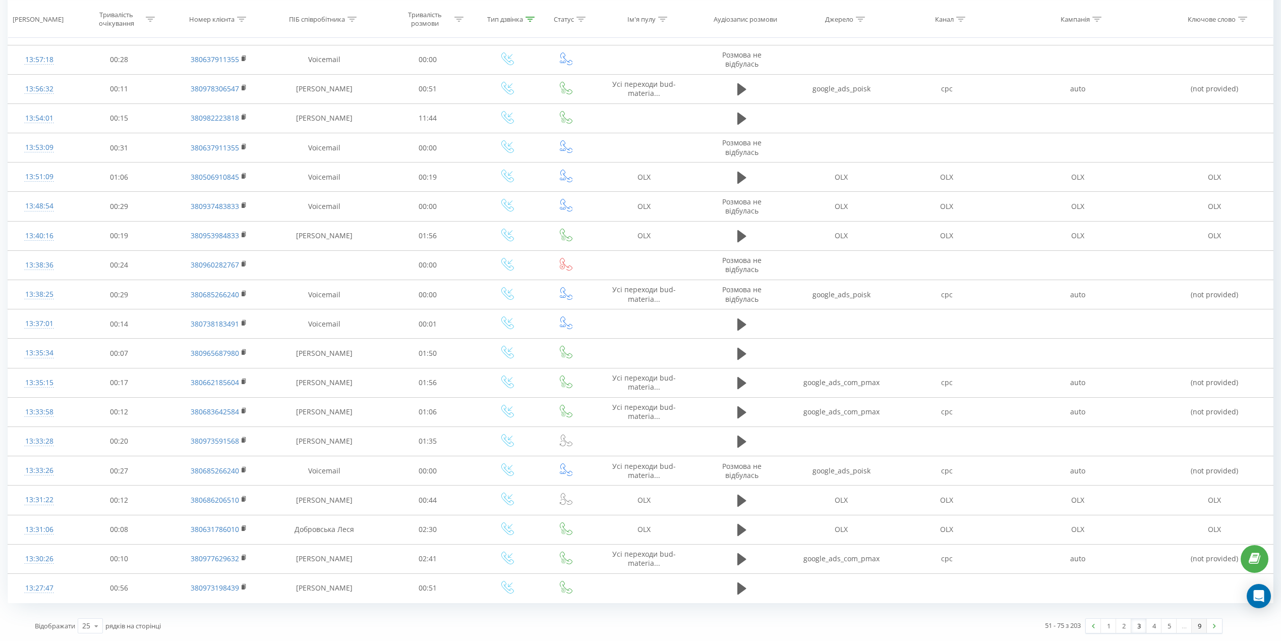
click at [1203, 630] on link "9" at bounding box center [1199, 625] width 15 height 14
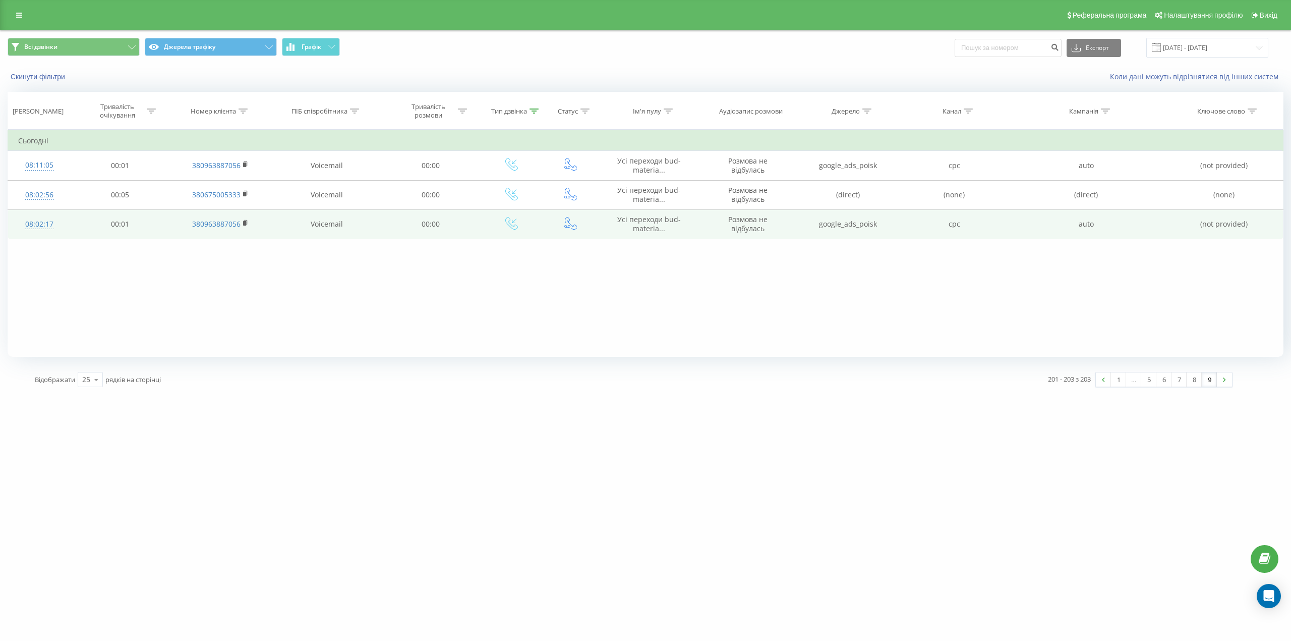
click at [651, 224] on span "Усі переходи bud-materia..." at bounding box center [649, 223] width 64 height 19
drag, startPoint x: 183, startPoint y: 224, endPoint x: 262, endPoint y: 220, distance: 79.8
click at [262, 220] on td "380963887056" at bounding box center [220, 223] width 102 height 29
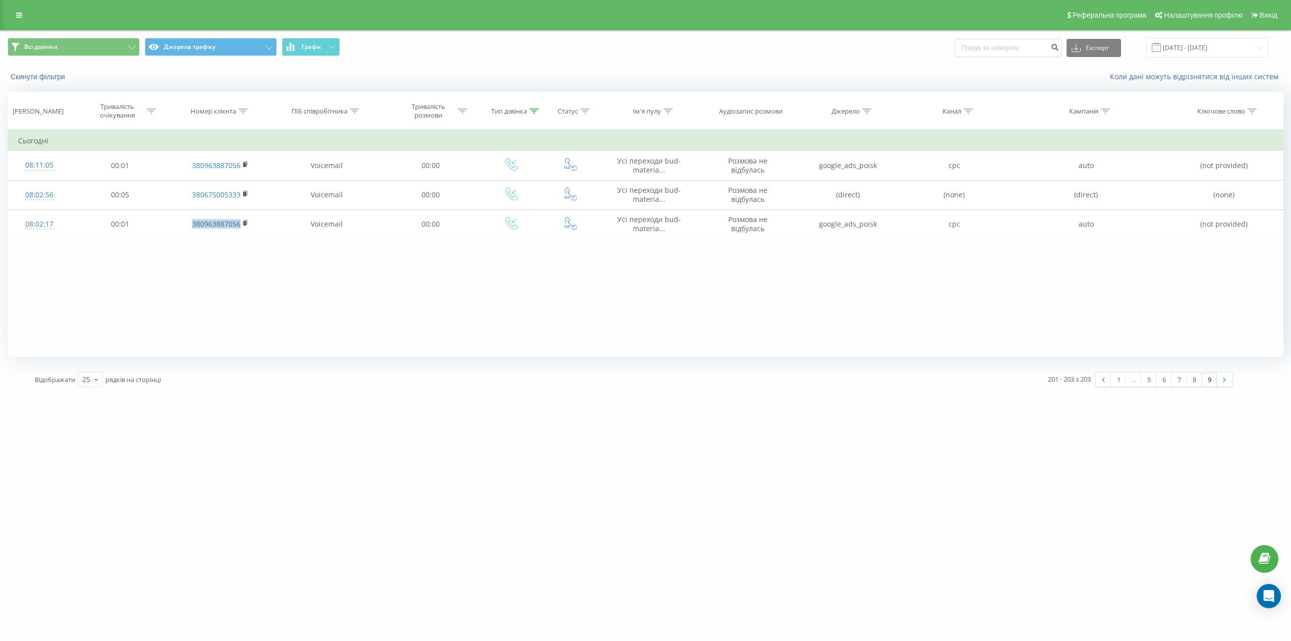
copy link "380963887056"
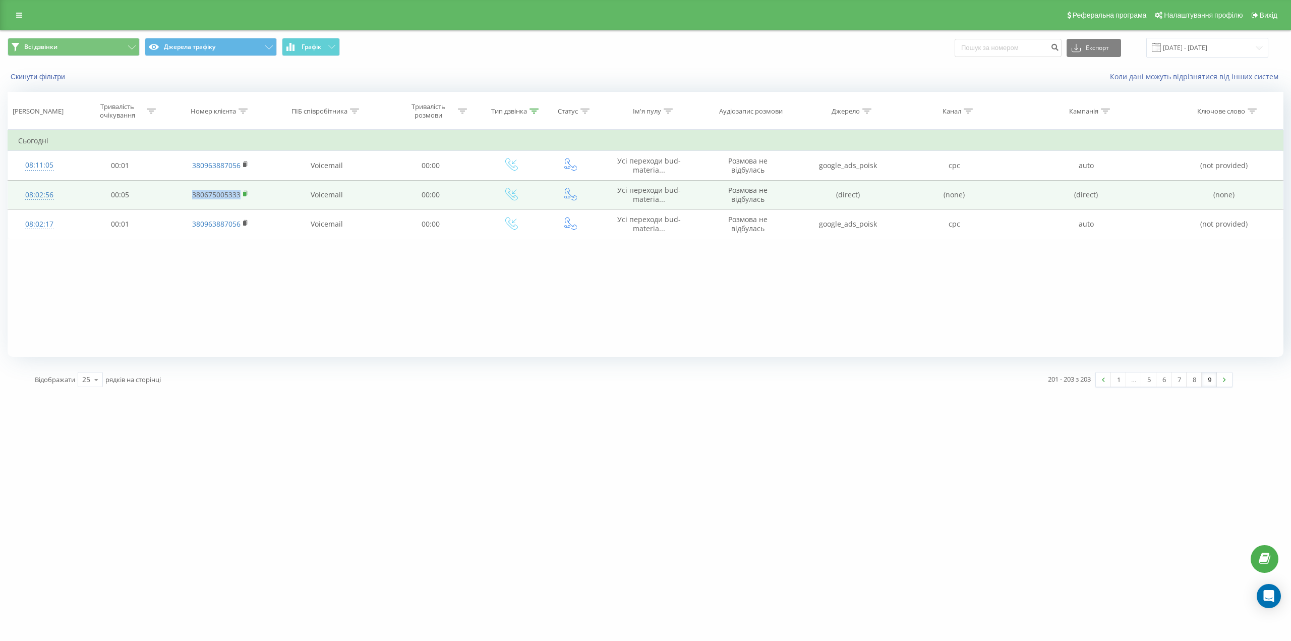
drag, startPoint x: 170, startPoint y: 194, endPoint x: 243, endPoint y: 192, distance: 72.7
click at [243, 192] on td "380675005333" at bounding box center [220, 194] width 102 height 29
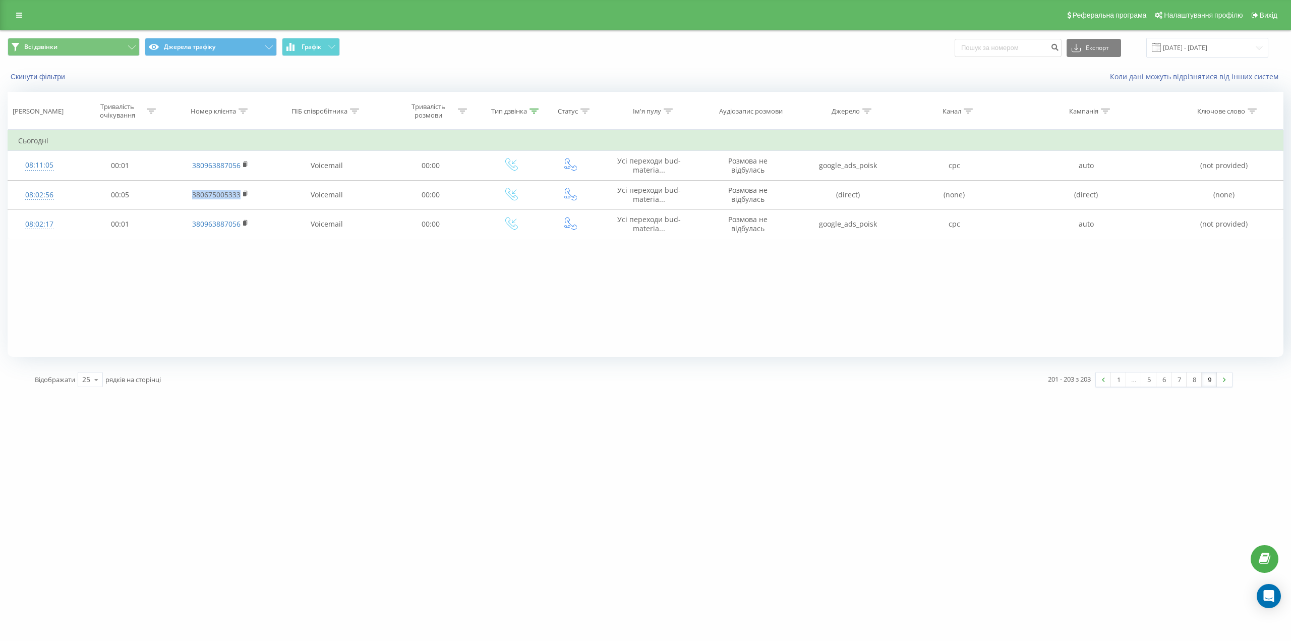
copy link "380675005333"
click at [186, 312] on div "Фільтрувати за умовою Дорівнює Скасувати OK Фільтрувати за умовою Містить Скасу…" at bounding box center [646, 243] width 1276 height 227
drag, startPoint x: 422, startPoint y: 367, endPoint x: 403, endPoint y: 351, distance: 25.1
click at [422, 367] on div "Відображати 25 10 25 50 100 рядків на сторінці" at bounding box center [331, 379] width 606 height 29
click at [1157, 375] on link "6" at bounding box center [1164, 379] width 15 height 14
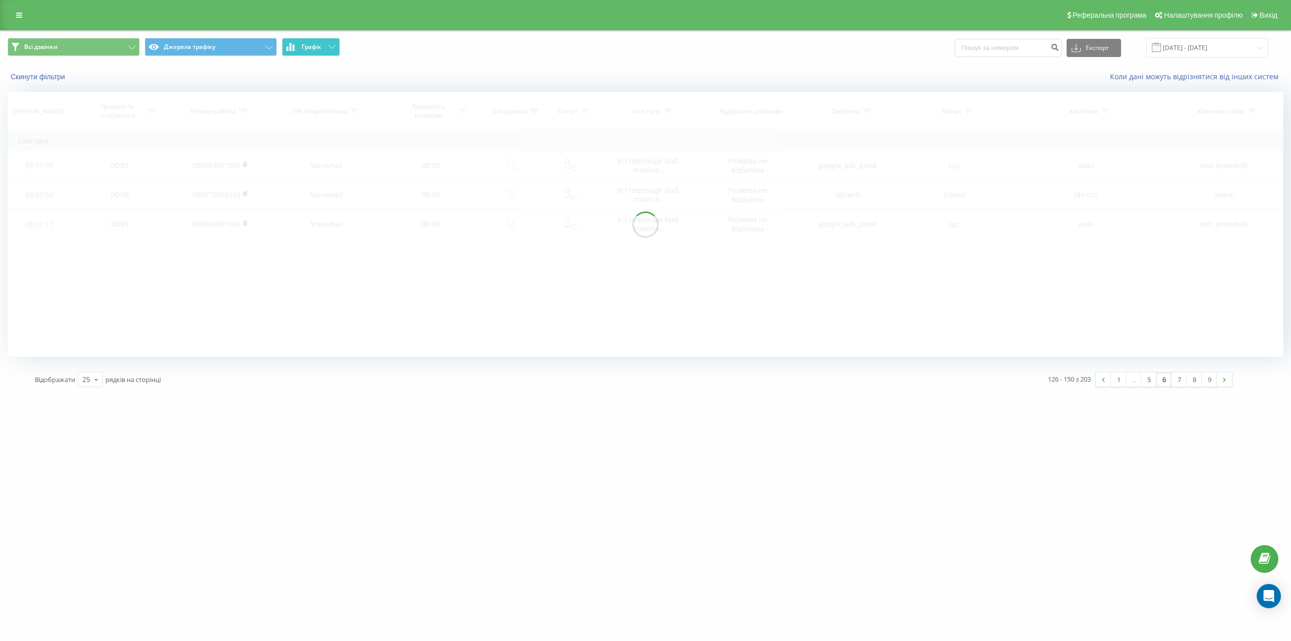
click at [326, 45] on button "Графік" at bounding box center [311, 47] width 58 height 18
